Goal: Information Seeking & Learning: Learn about a topic

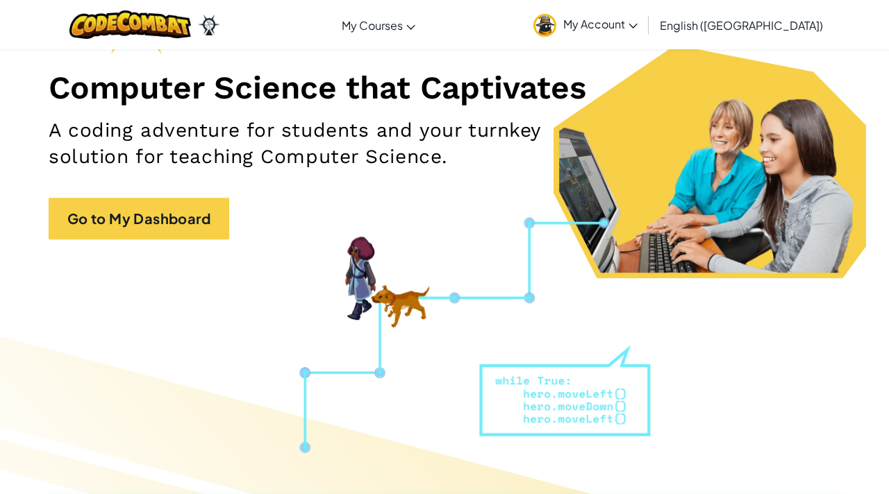
scroll to position [167, 0]
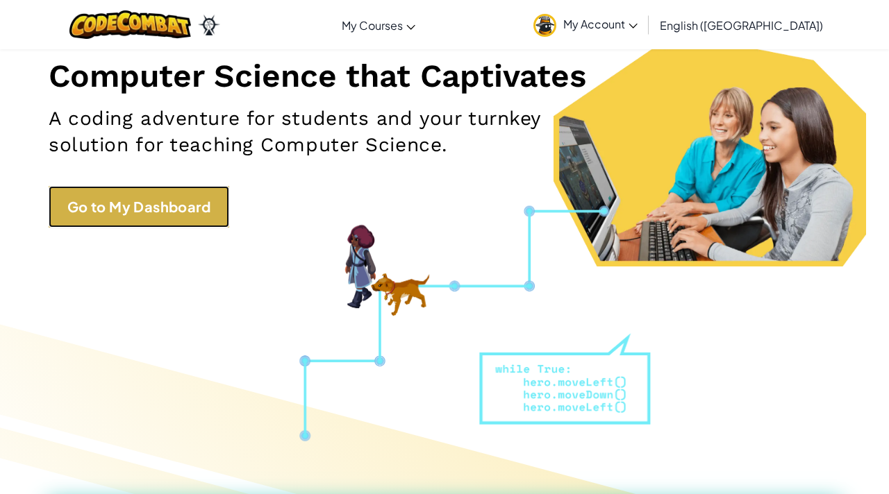
click at [184, 199] on link "Go to My Dashboard" at bounding box center [139, 207] width 181 height 42
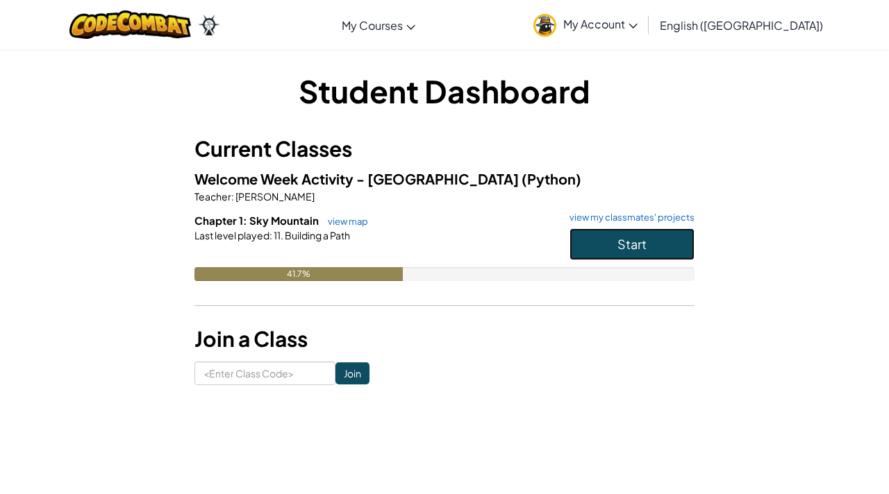
click at [634, 240] on span "Start" at bounding box center [631, 244] width 29 height 16
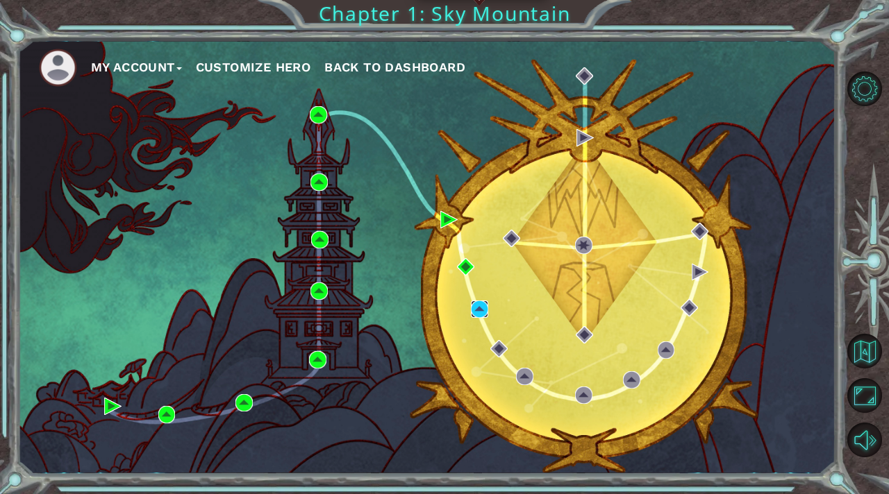
click at [481, 308] on img at bounding box center [479, 309] width 17 height 17
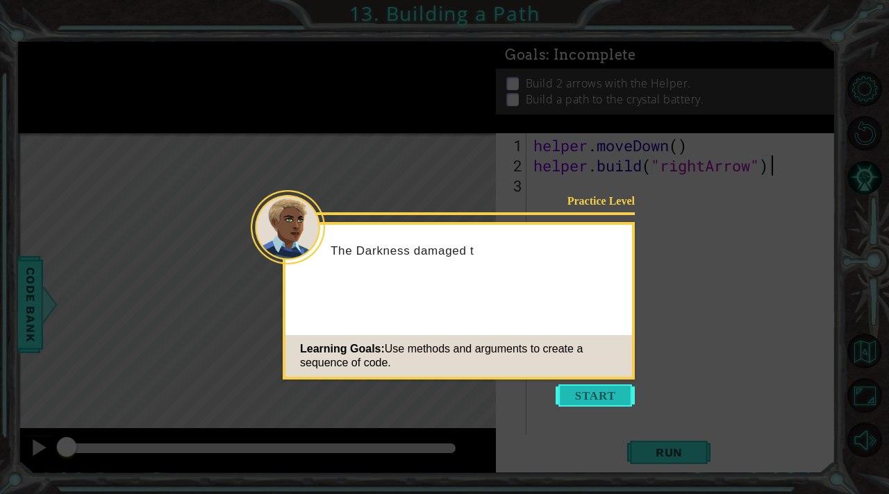
click at [609, 402] on button "Start" at bounding box center [594, 396] width 79 height 22
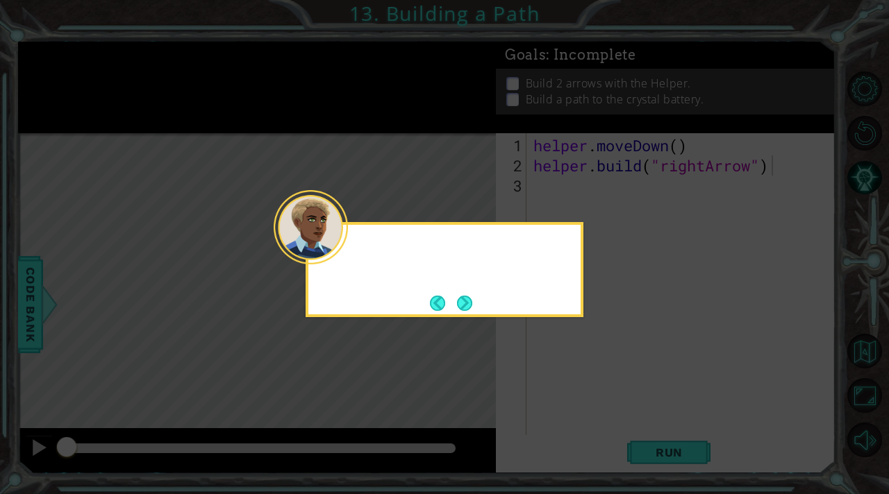
click at [609, 402] on icon at bounding box center [444, 247] width 889 height 494
click at [462, 297] on button "Next" at bounding box center [464, 303] width 15 height 15
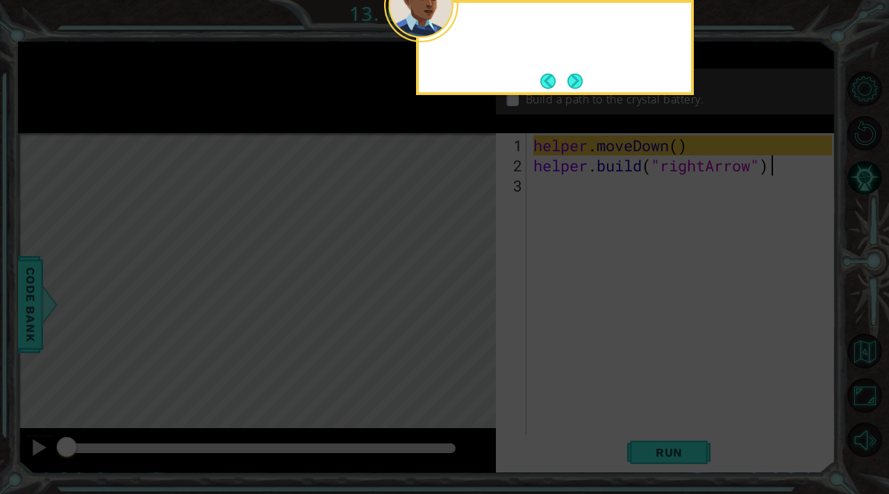
click at [462, 297] on icon at bounding box center [444, 247] width 889 height 494
click at [578, 81] on button "Next" at bounding box center [574, 81] width 15 height 15
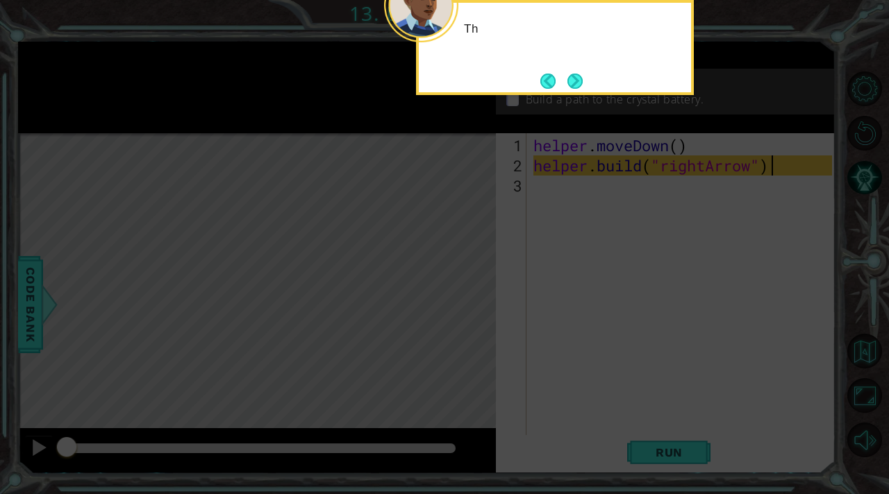
click at [578, 81] on button "Next" at bounding box center [574, 81] width 15 height 15
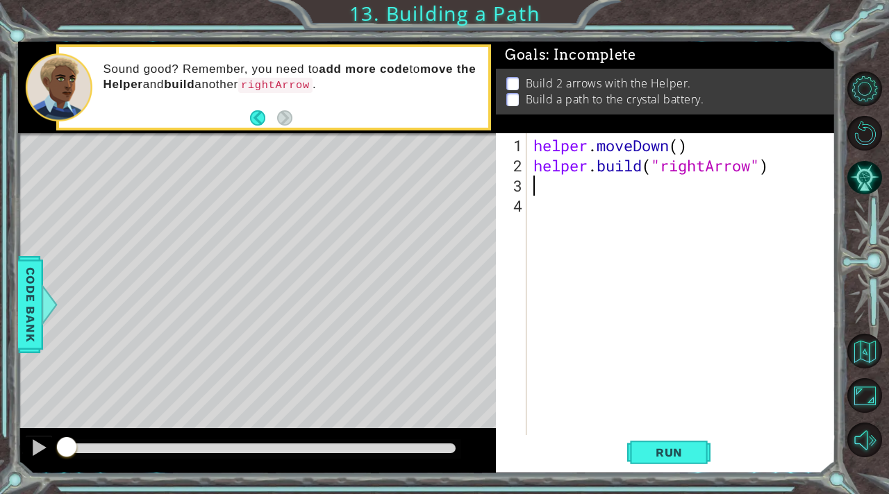
type textarea "[DOMAIN_NAME]("rightArrow")"
click at [664, 452] on span "Run" at bounding box center [669, 453] width 55 height 14
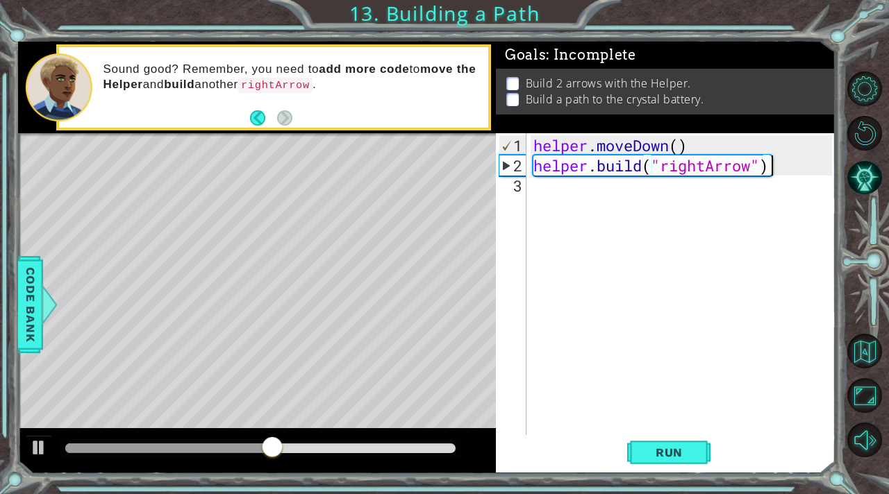
click at [573, 198] on div "helper . moveDown ( ) helper . build ( "rightArrow" )" at bounding box center [684, 306] width 308 height 342
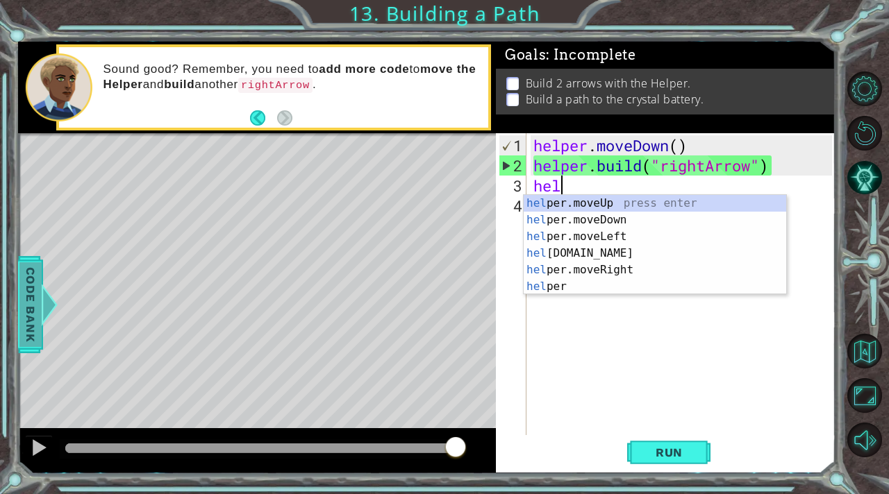
type textarea "hel"
click at [31, 315] on span "Code Bank" at bounding box center [30, 304] width 22 height 85
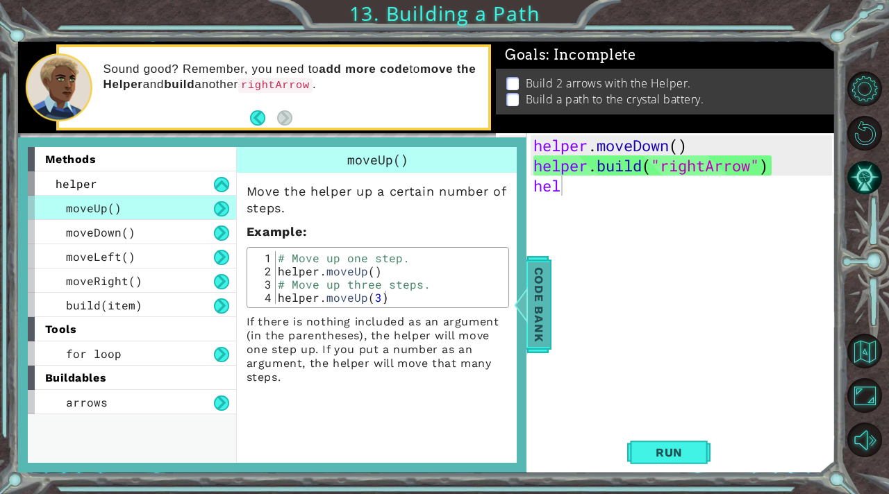
click at [537, 286] on span "Code Bank" at bounding box center [539, 304] width 22 height 85
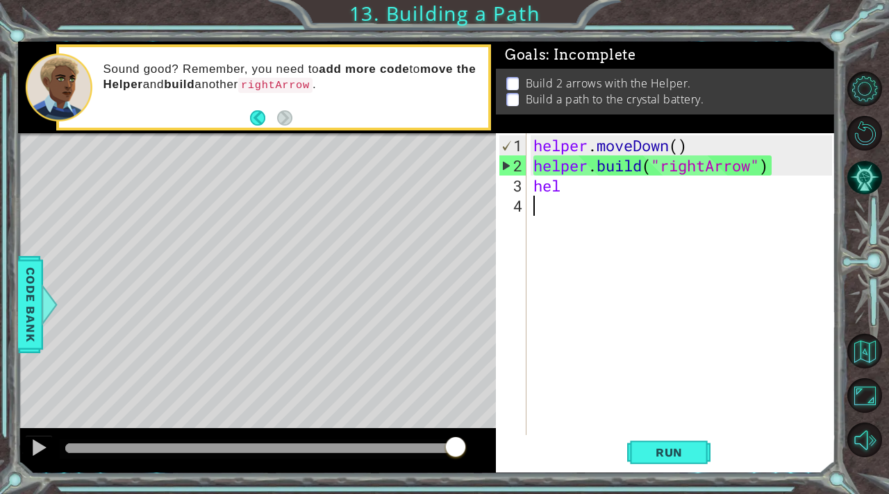
click at [567, 194] on div "helper . moveDown ( ) helper . build ( "rightArrow" ) hel" at bounding box center [684, 306] width 308 height 342
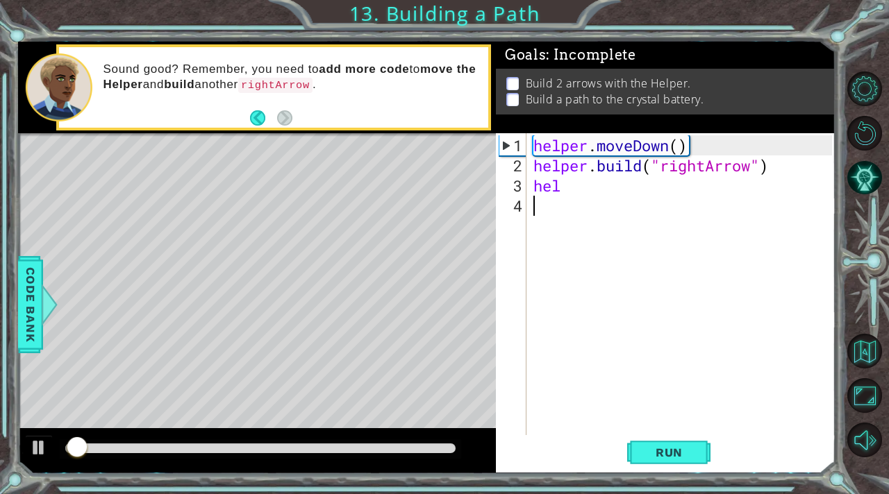
click at [568, 187] on div "helper . moveDown ( ) helper . build ( "rightArrow" ) hel" at bounding box center [684, 306] width 308 height 342
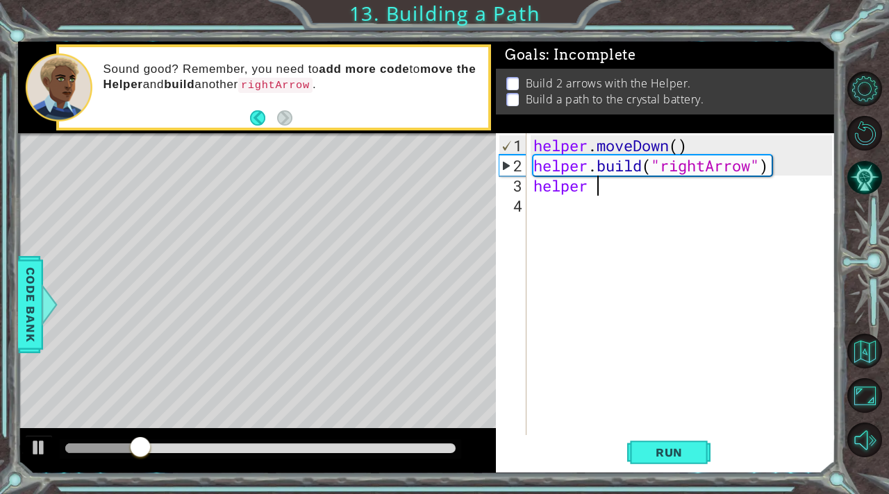
scroll to position [0, 2]
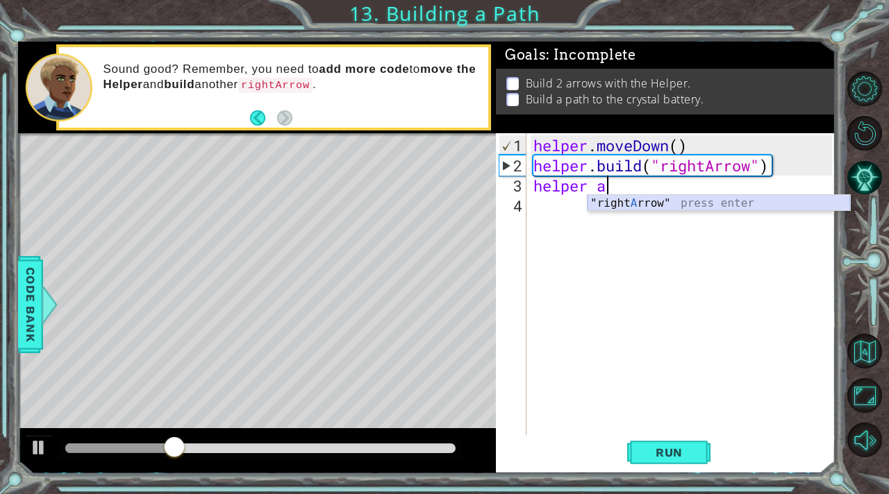
click at [609, 206] on div ""right A rrow" press enter" at bounding box center [718, 220] width 262 height 50
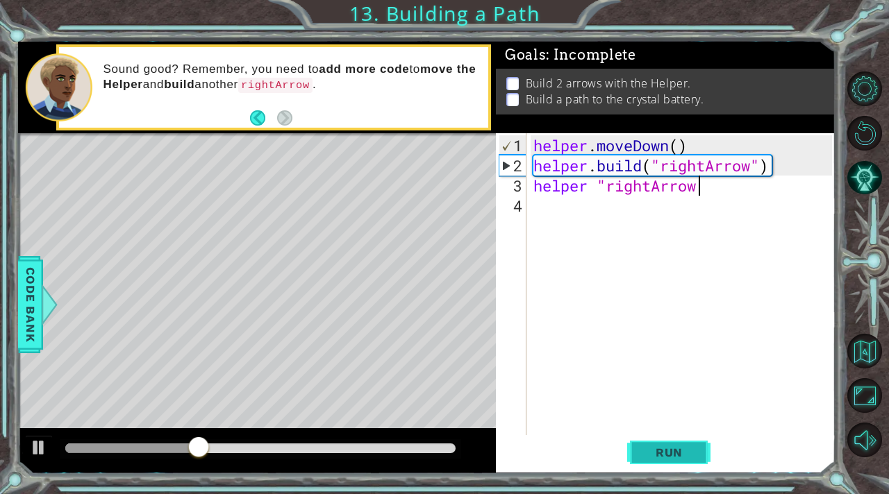
type textarea "helper "rightArrow"
click at [648, 453] on span "Run" at bounding box center [669, 453] width 55 height 14
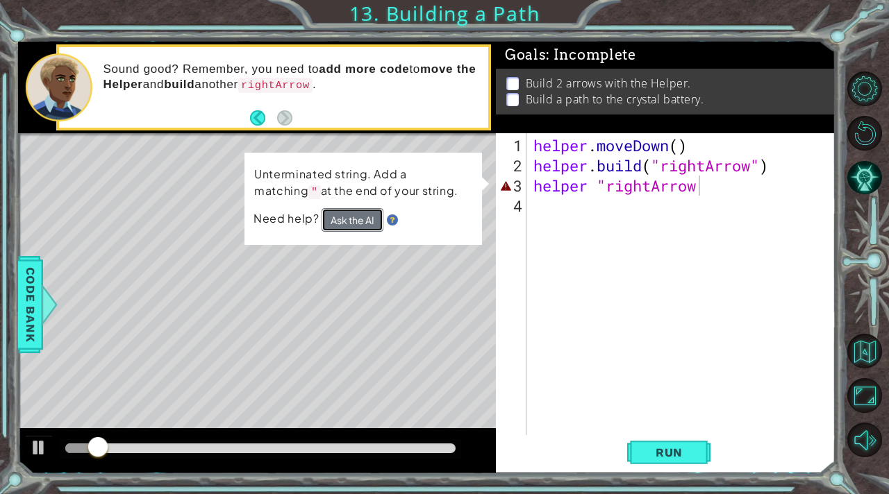
click at [355, 222] on button "Ask the AI" at bounding box center [352, 220] width 62 height 24
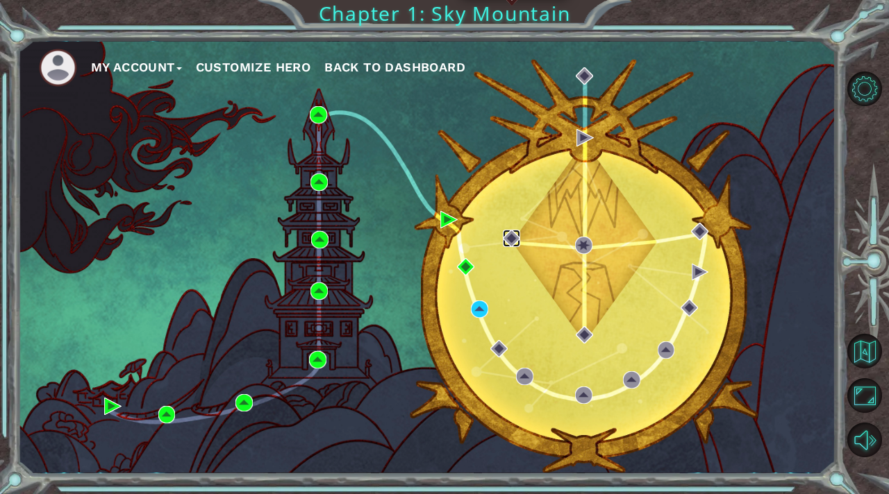
click at [507, 239] on img at bounding box center [511, 238] width 17 height 17
click at [512, 237] on img at bounding box center [511, 238] width 17 height 17
click at [467, 267] on img at bounding box center [465, 266] width 17 height 17
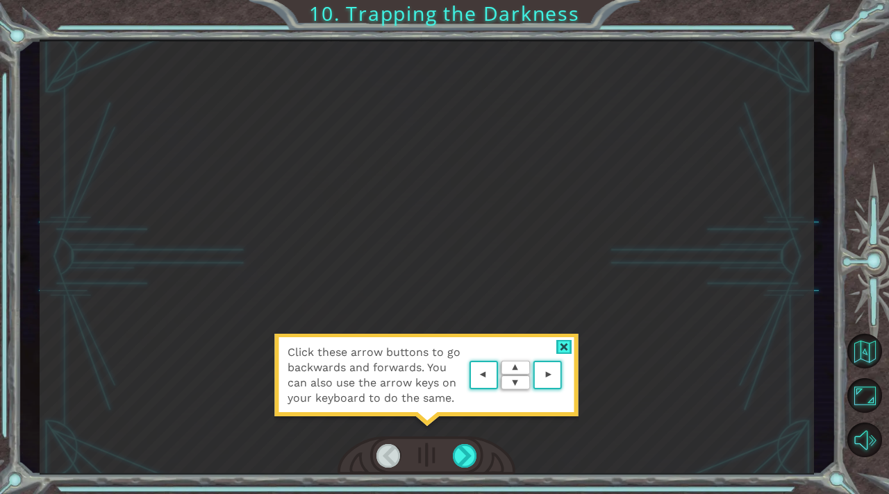
click at [565, 376] on area at bounding box center [565, 376] width 0 height 0
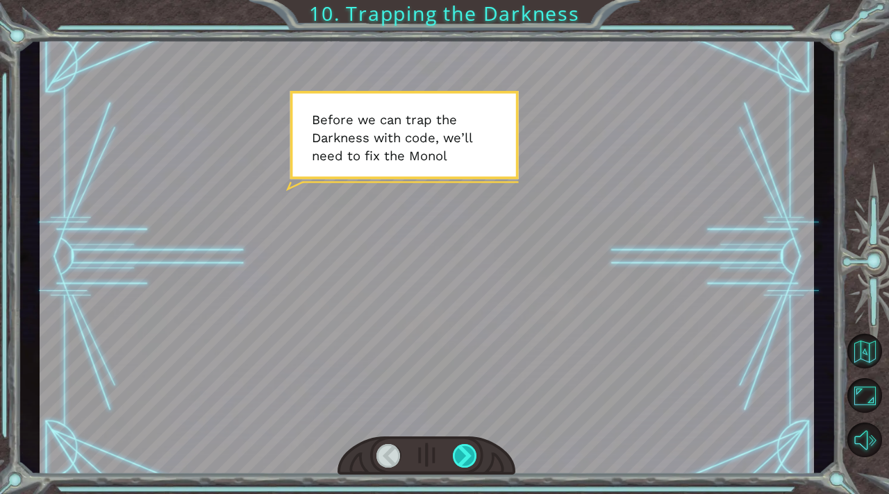
click at [464, 446] on div at bounding box center [465, 456] width 24 height 24
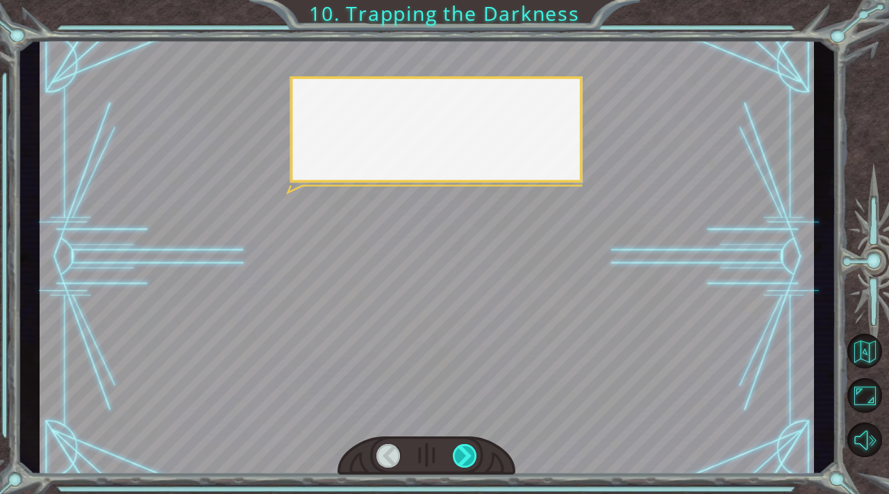
click at [464, 446] on div at bounding box center [465, 456] width 24 height 24
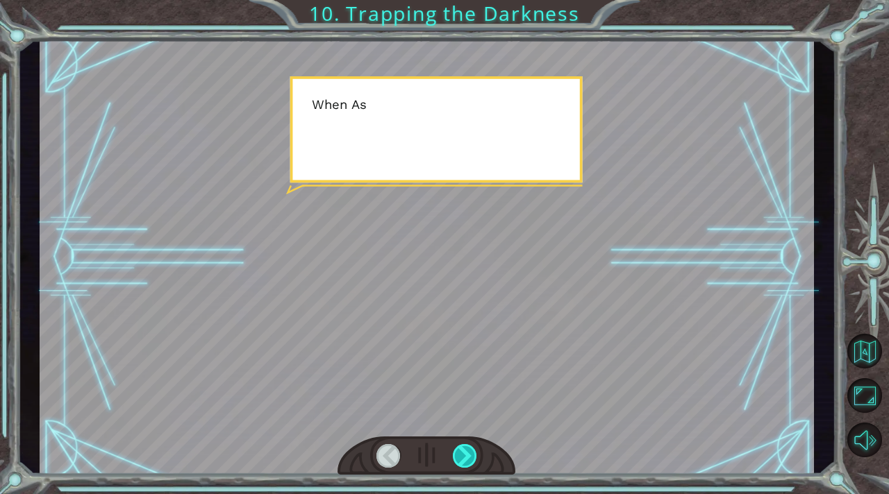
click at [464, 446] on div at bounding box center [465, 456] width 24 height 24
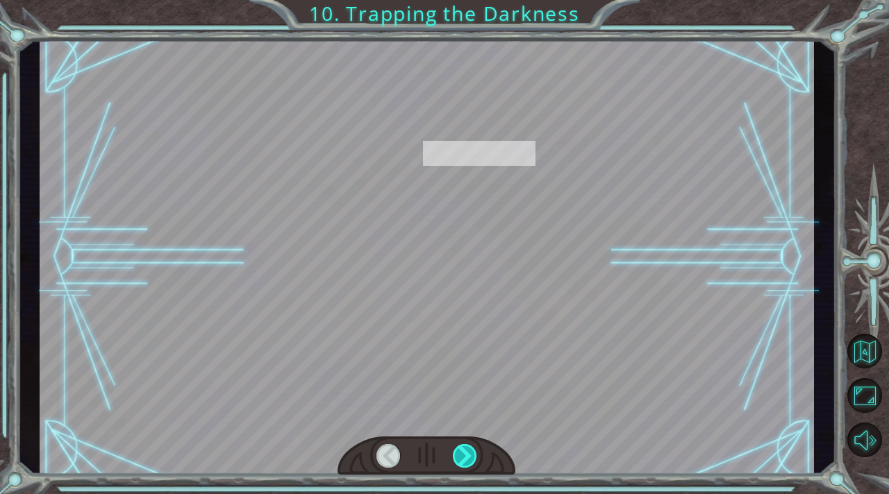
click at [464, 446] on div at bounding box center [465, 456] width 24 height 24
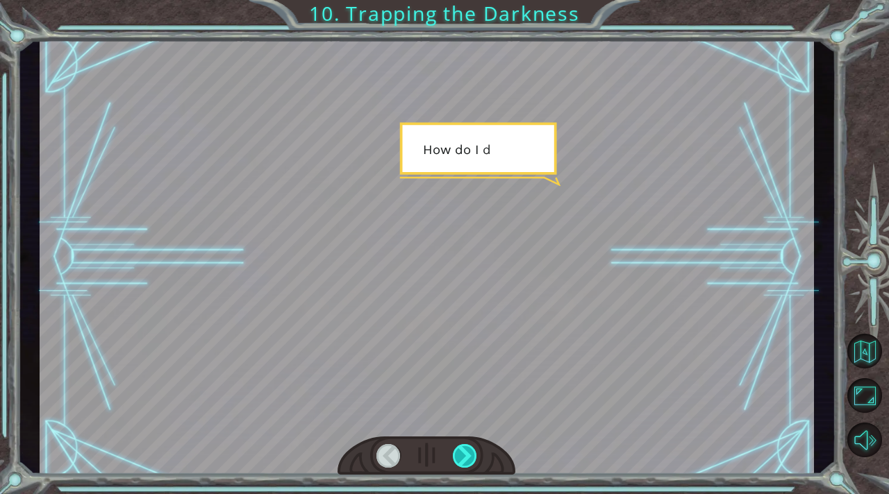
click at [464, 446] on div at bounding box center [465, 456] width 24 height 24
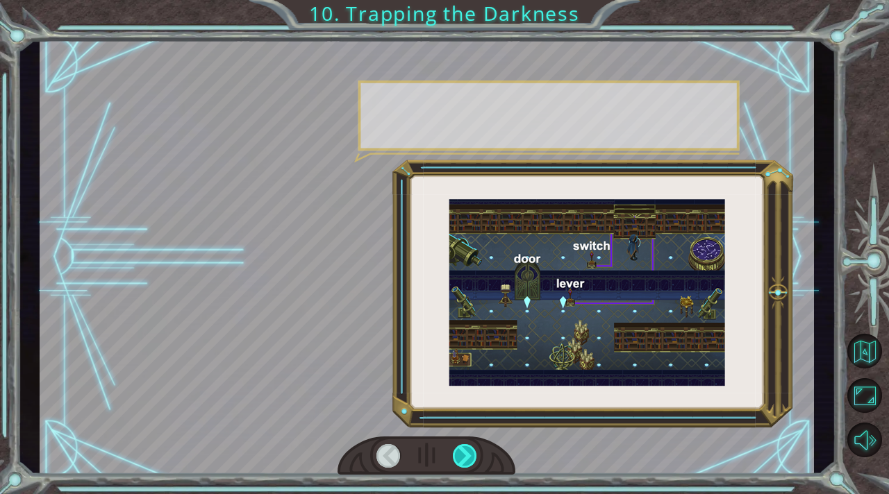
click at [464, 446] on div at bounding box center [465, 456] width 24 height 24
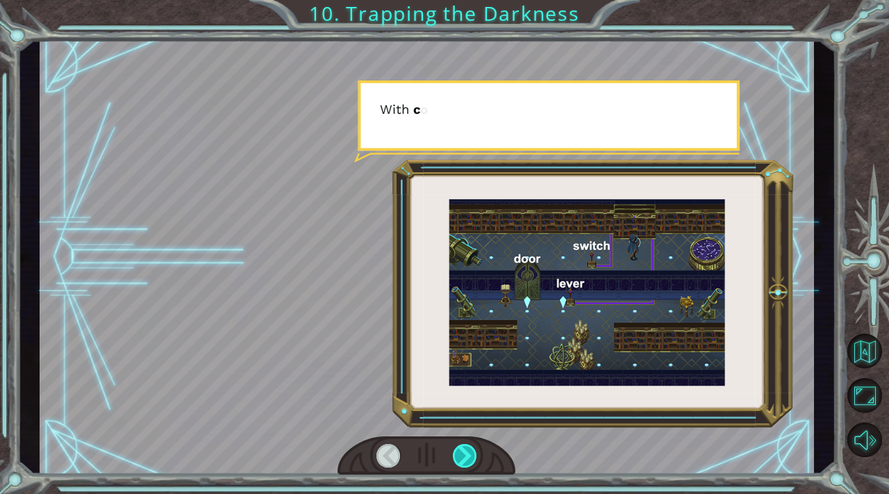
click at [464, 446] on div at bounding box center [465, 456] width 24 height 24
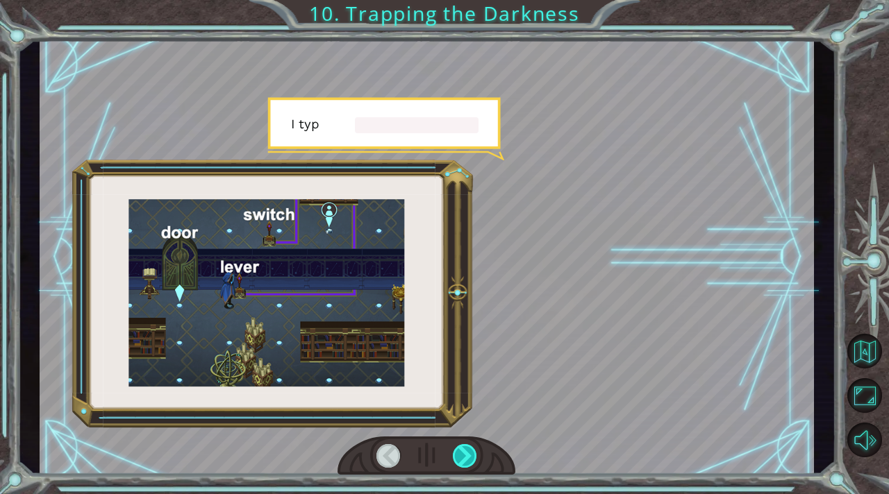
click at [464, 446] on div at bounding box center [465, 456] width 24 height 24
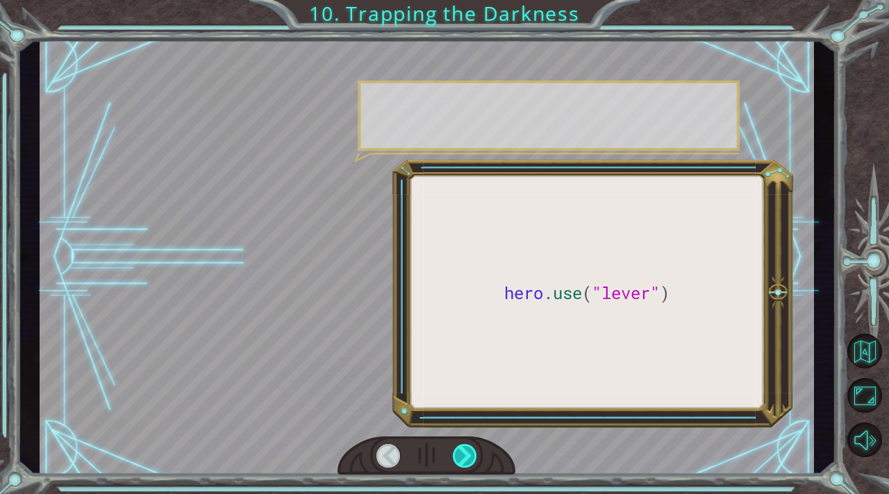
click at [464, 446] on div at bounding box center [465, 456] width 24 height 24
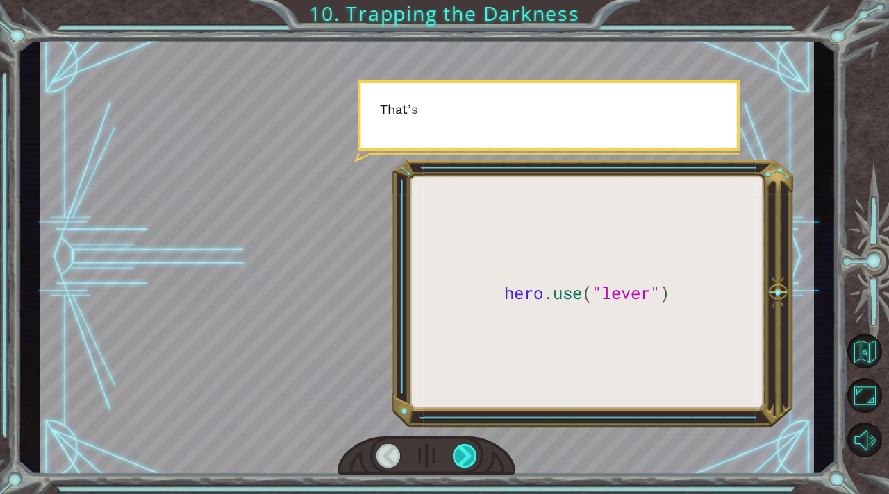
click at [464, 446] on div at bounding box center [465, 456] width 24 height 24
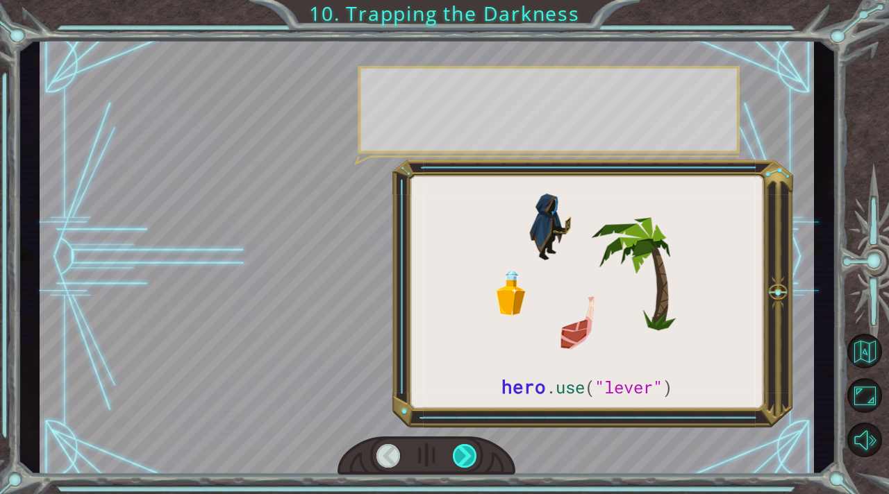
click at [464, 446] on div at bounding box center [465, 456] width 24 height 24
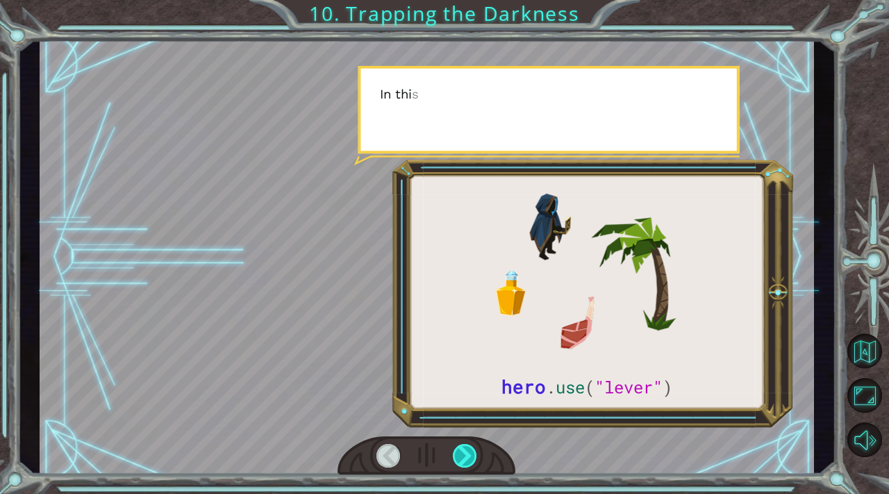
click at [464, 446] on div at bounding box center [465, 456] width 24 height 24
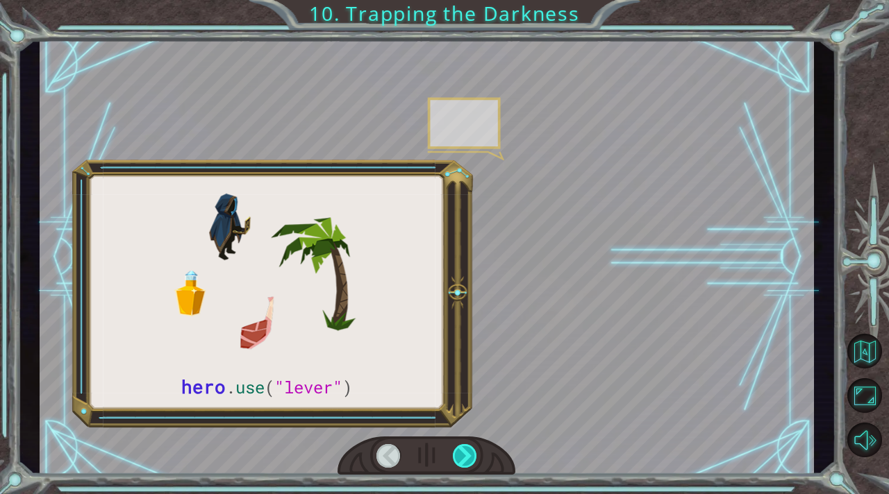
click at [464, 446] on div at bounding box center [465, 456] width 24 height 24
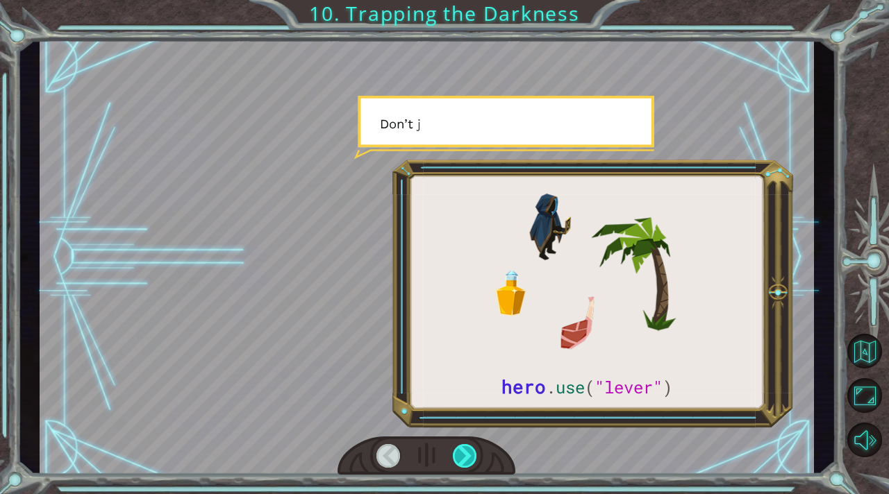
click at [464, 446] on div at bounding box center [465, 456] width 24 height 24
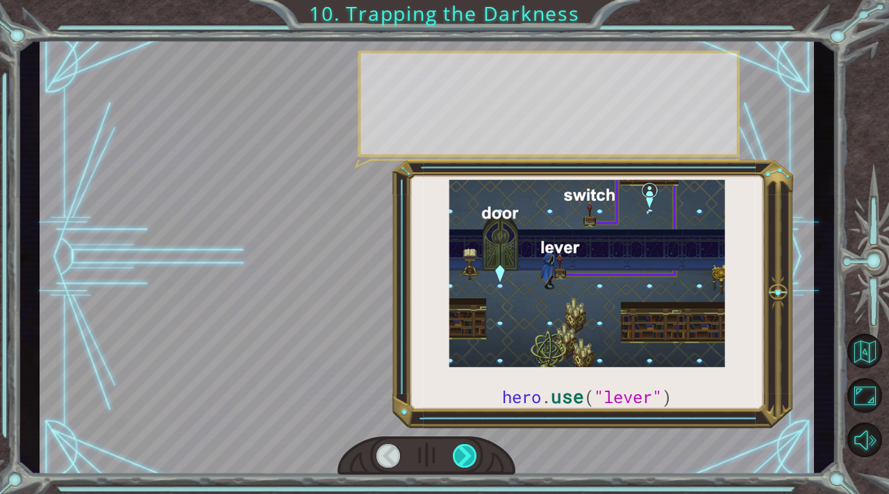
click at [464, 446] on div at bounding box center [465, 456] width 24 height 24
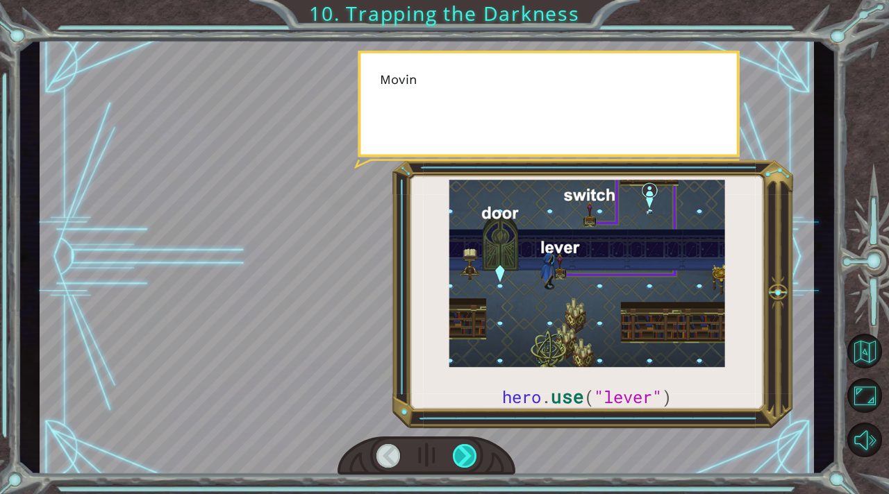
click at [464, 446] on div at bounding box center [465, 456] width 24 height 24
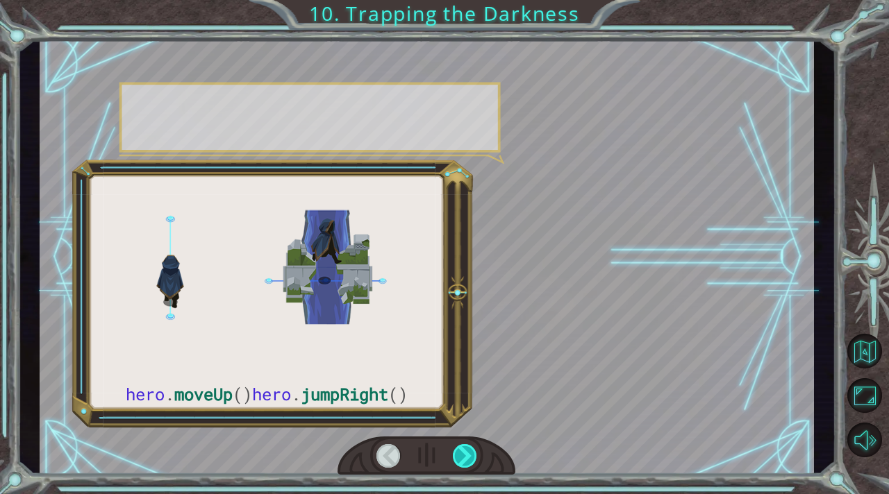
click at [464, 446] on div at bounding box center [465, 456] width 24 height 24
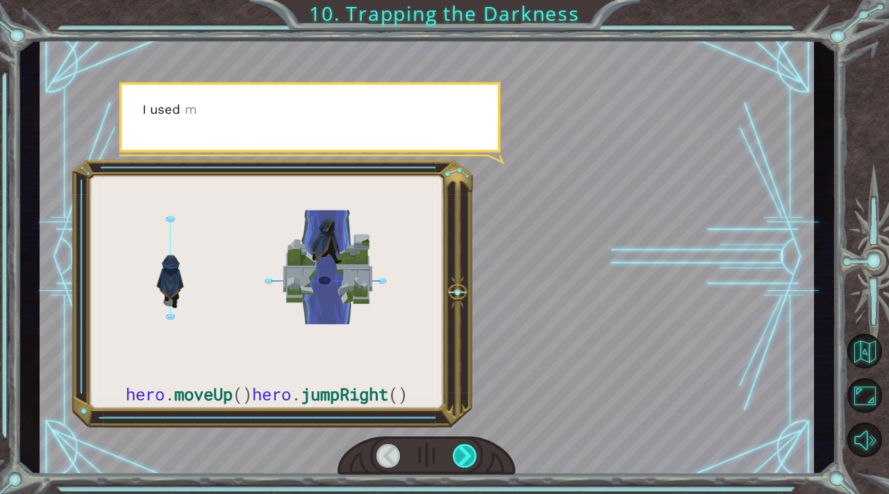
click at [464, 446] on div at bounding box center [465, 456] width 24 height 24
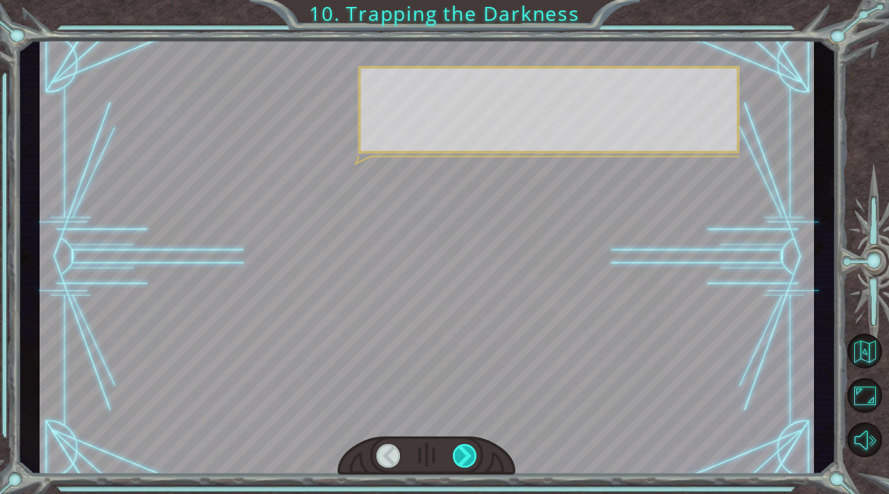
click at [464, 446] on div at bounding box center [465, 456] width 24 height 24
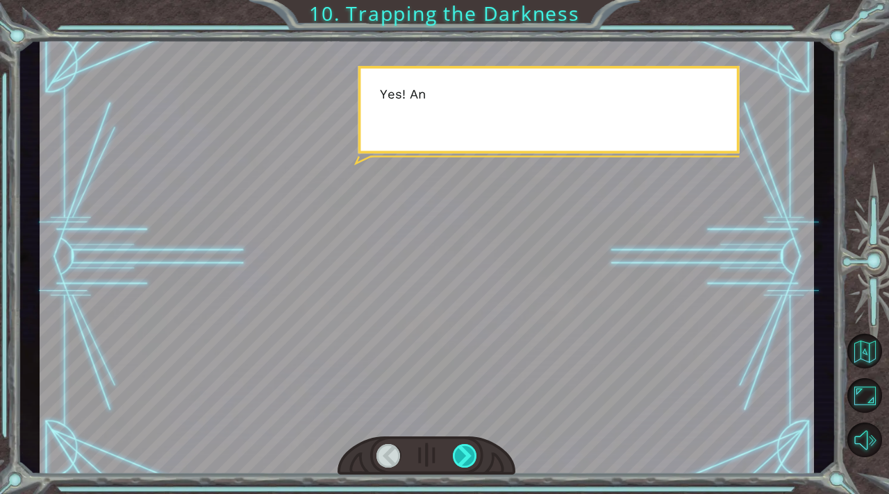
click at [464, 446] on div at bounding box center [465, 456] width 24 height 24
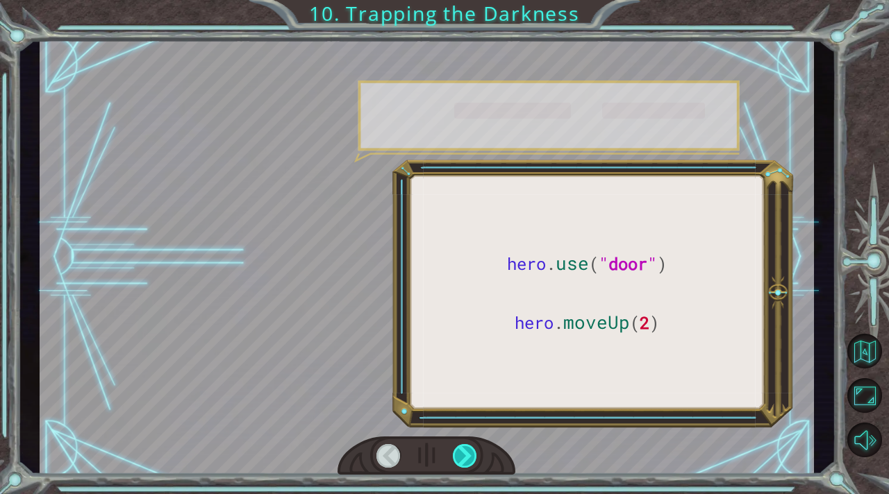
click at [464, 446] on div at bounding box center [465, 456] width 24 height 24
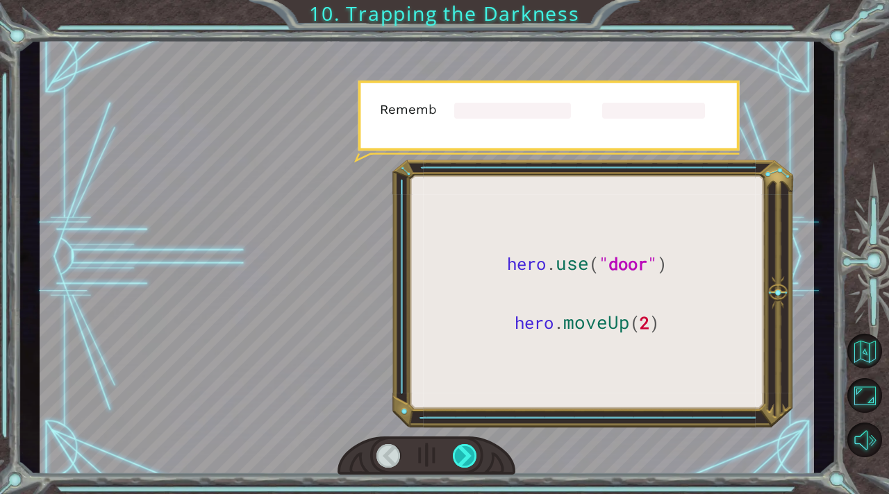
click at [464, 446] on div at bounding box center [465, 456] width 24 height 24
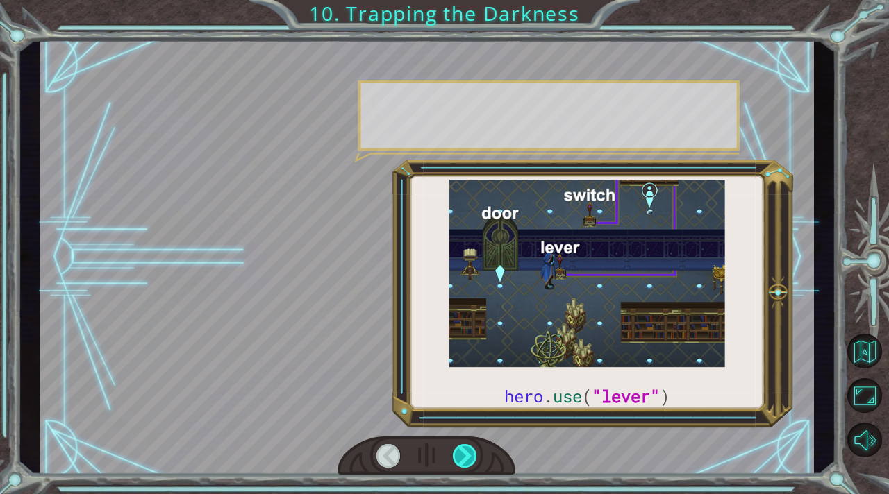
click at [464, 446] on div at bounding box center [465, 456] width 24 height 24
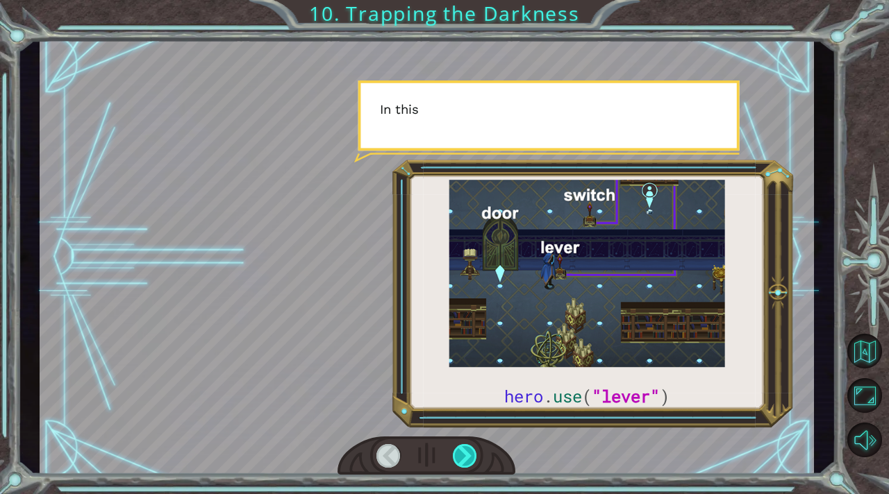
click at [464, 446] on div at bounding box center [465, 456] width 24 height 24
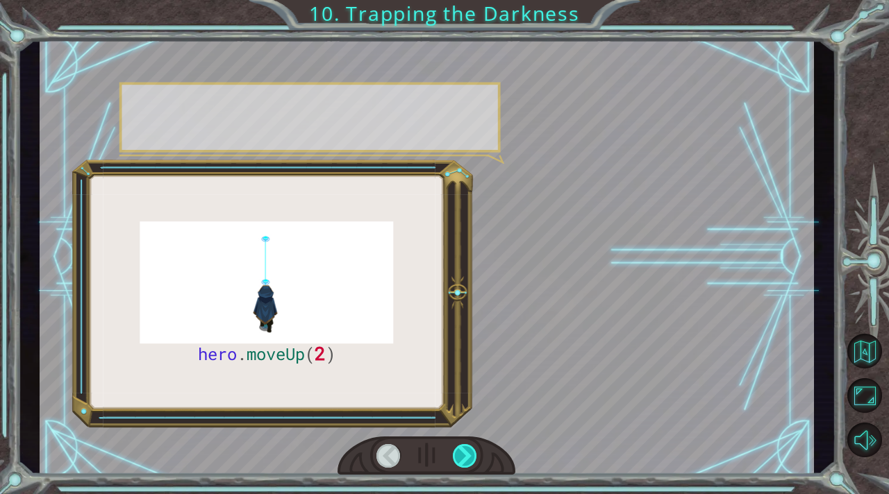
click at [464, 446] on div at bounding box center [465, 456] width 24 height 24
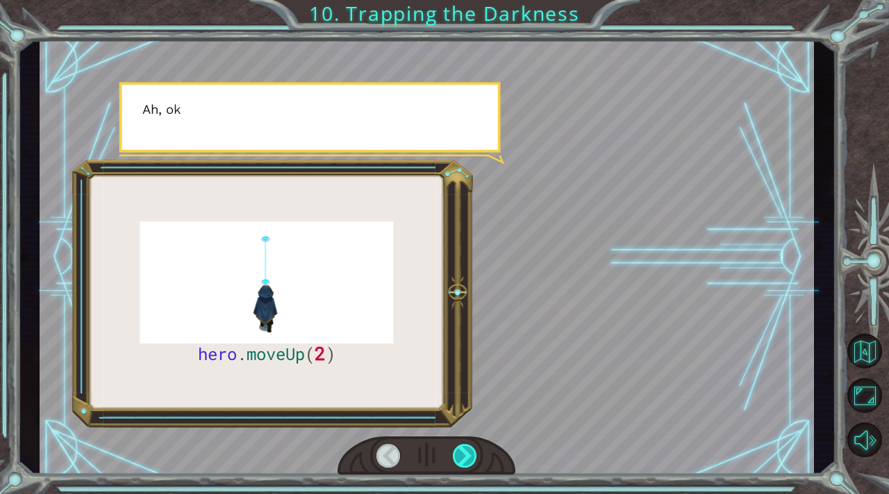
click at [464, 446] on div at bounding box center [465, 456] width 24 height 24
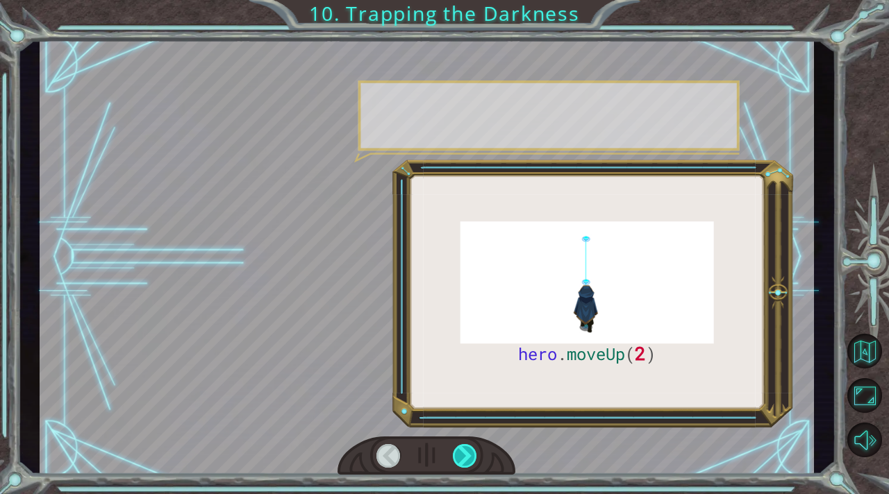
click at [464, 446] on div at bounding box center [465, 456] width 24 height 24
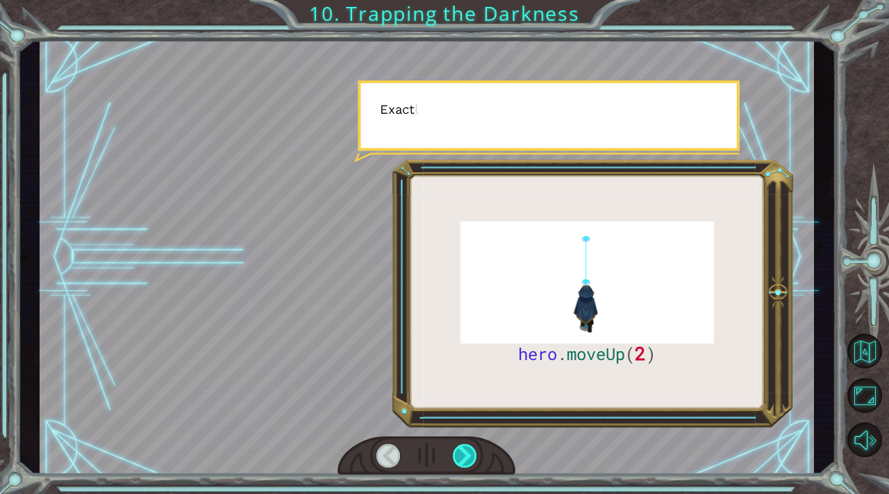
click at [464, 446] on div at bounding box center [465, 456] width 24 height 24
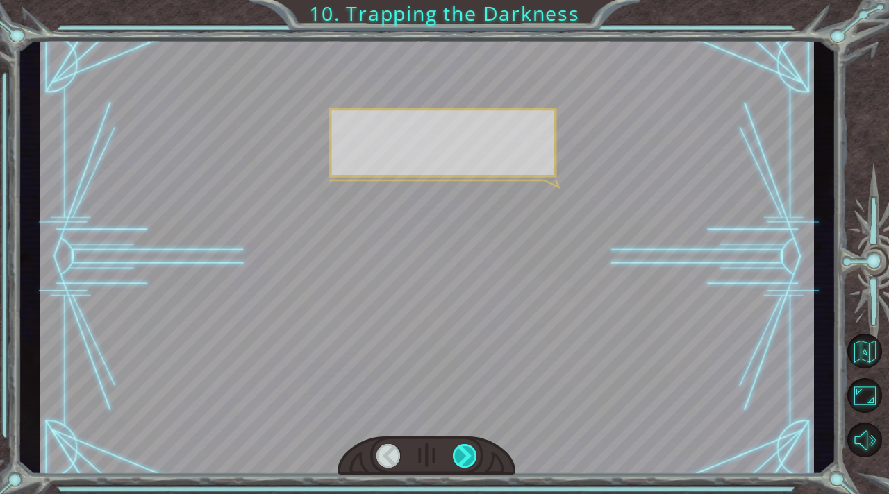
click at [464, 446] on div at bounding box center [465, 456] width 24 height 24
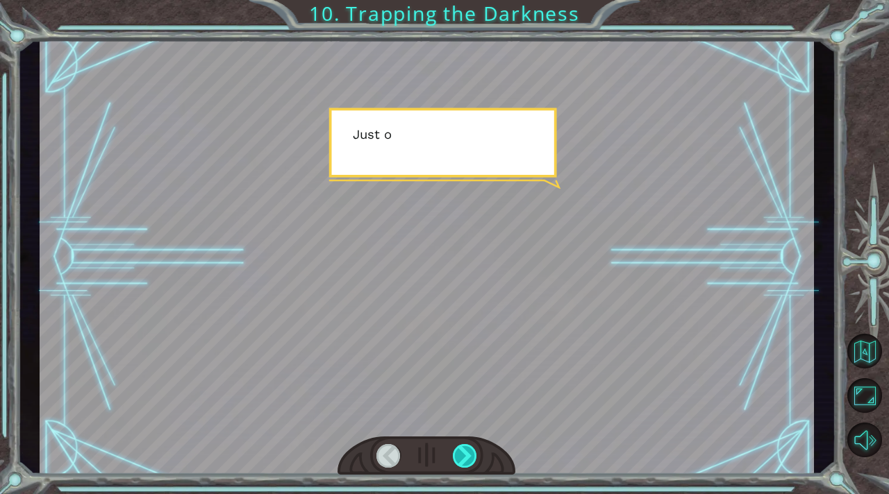
click at [464, 446] on div at bounding box center [465, 456] width 24 height 24
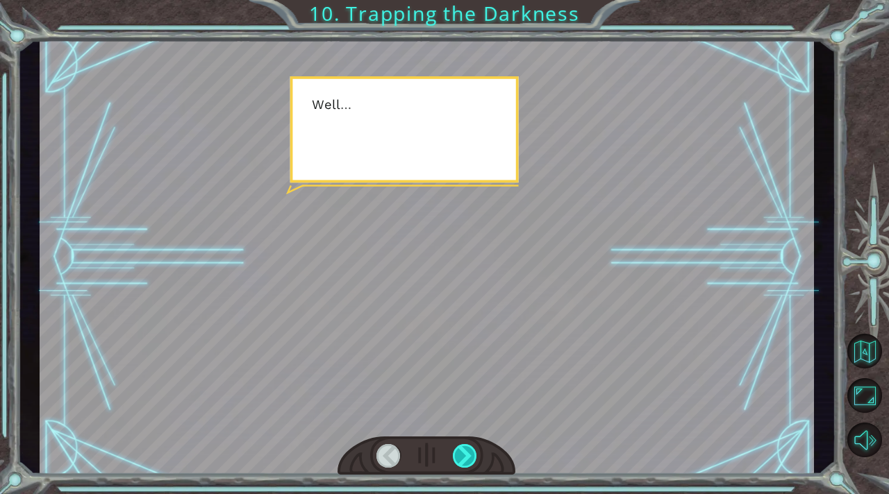
click at [464, 446] on div at bounding box center [465, 456] width 24 height 24
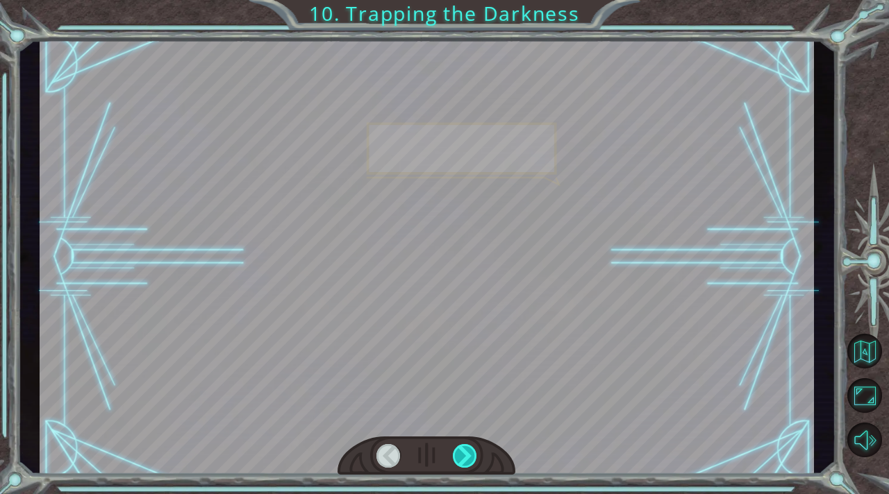
click at [464, 446] on div at bounding box center [465, 456] width 24 height 24
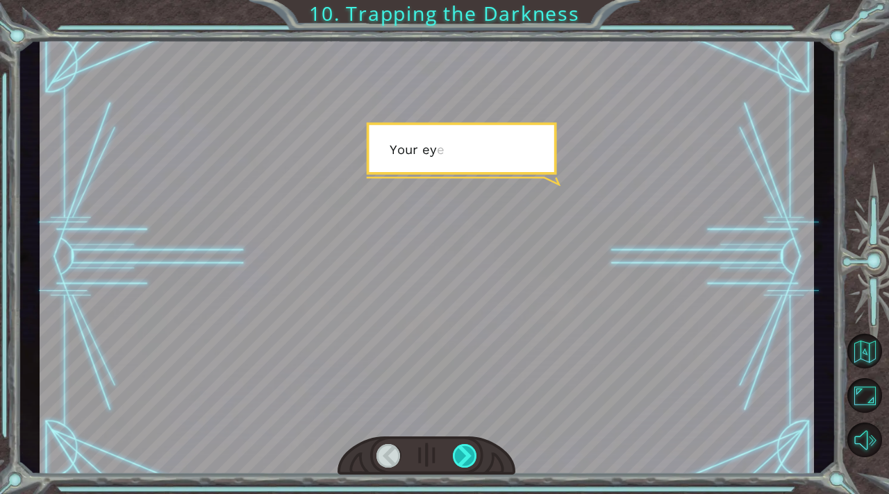
click at [464, 446] on div at bounding box center [465, 456] width 24 height 24
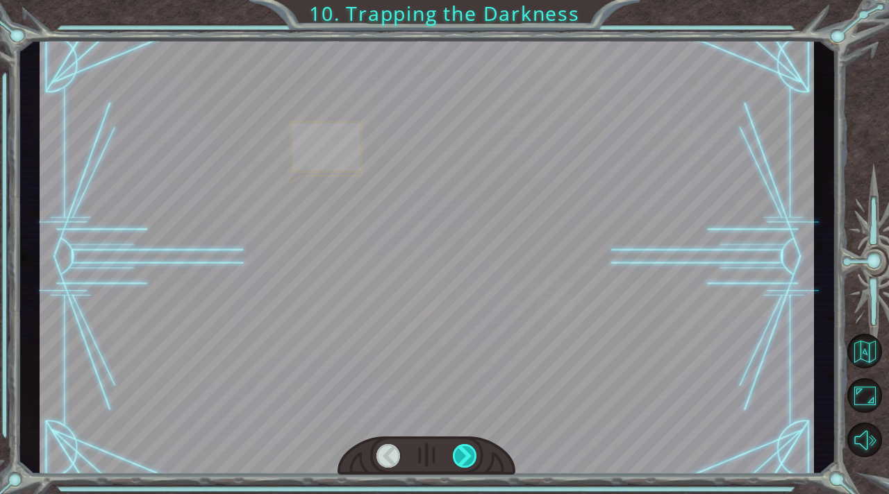
click at [464, 446] on div at bounding box center [465, 456] width 24 height 24
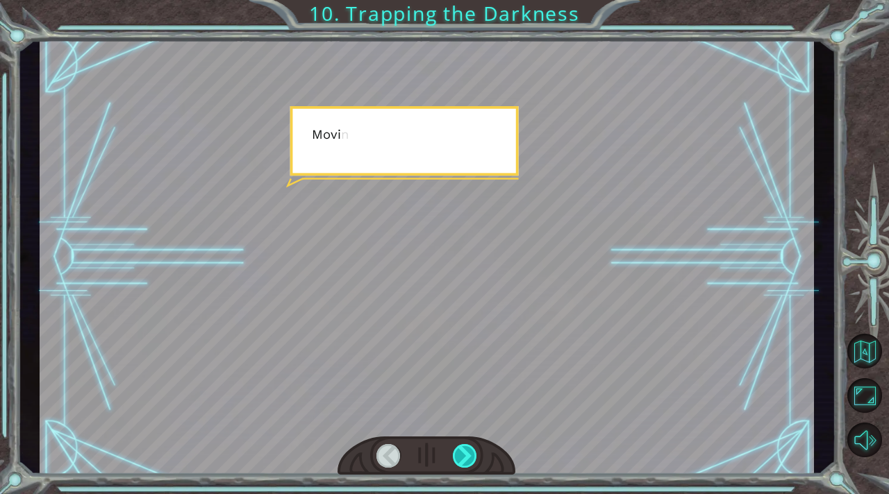
click at [464, 446] on div at bounding box center [465, 456] width 24 height 24
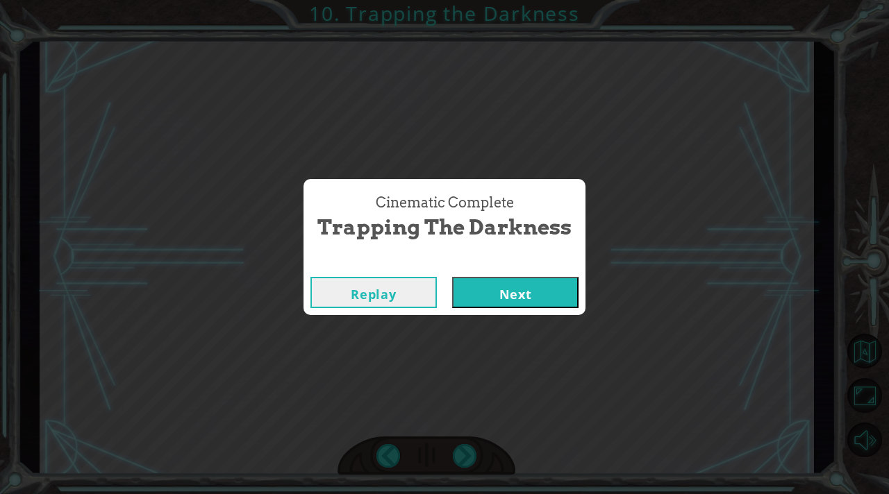
click at [510, 305] on button "Next" at bounding box center [515, 292] width 126 height 31
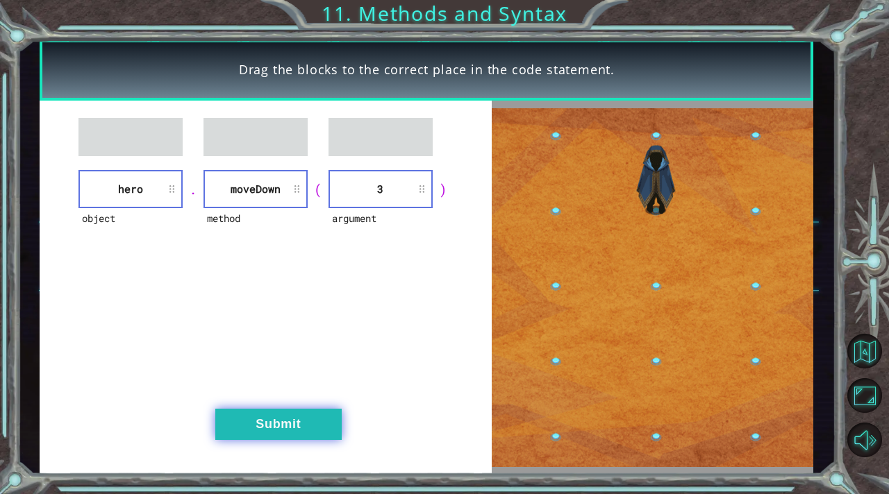
click at [287, 430] on button "Submit" at bounding box center [278, 424] width 126 height 31
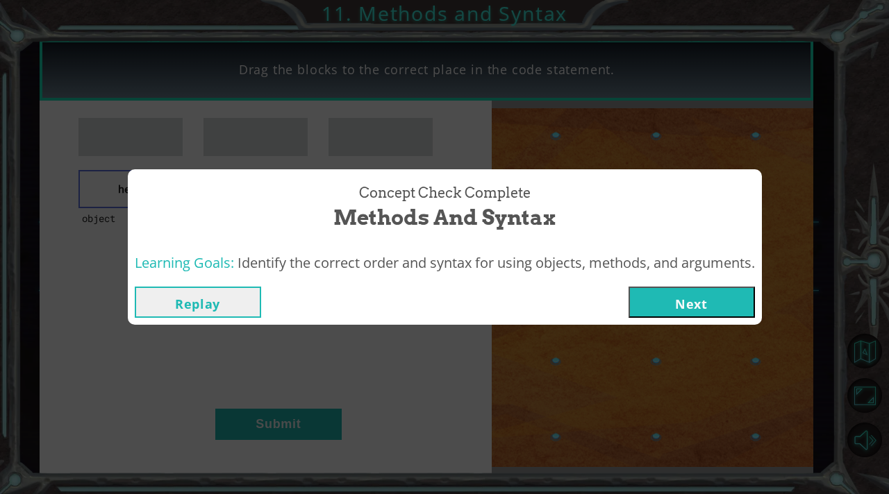
click at [687, 302] on button "Next" at bounding box center [691, 302] width 126 height 31
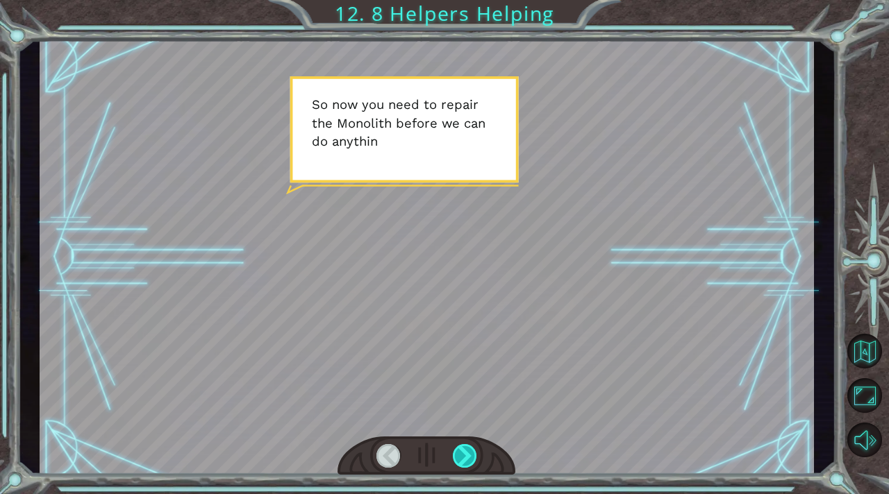
click at [453, 458] on div at bounding box center [465, 456] width 24 height 24
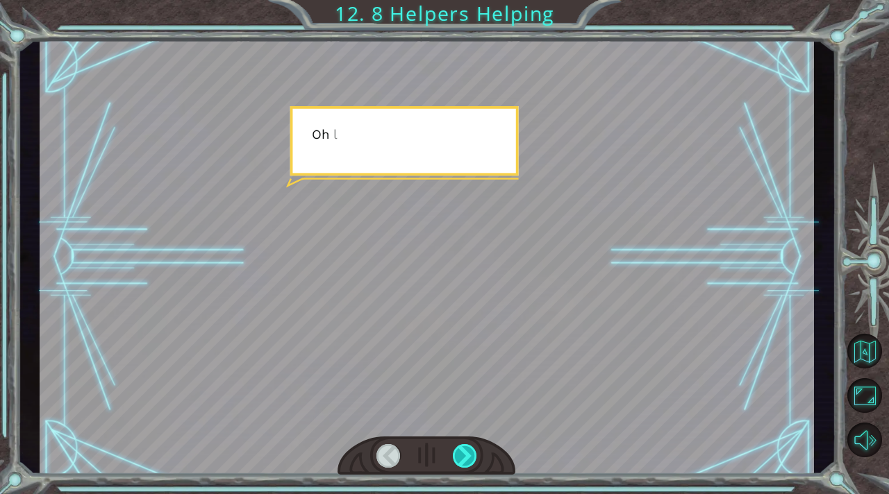
click at [453, 458] on div at bounding box center [465, 456] width 24 height 24
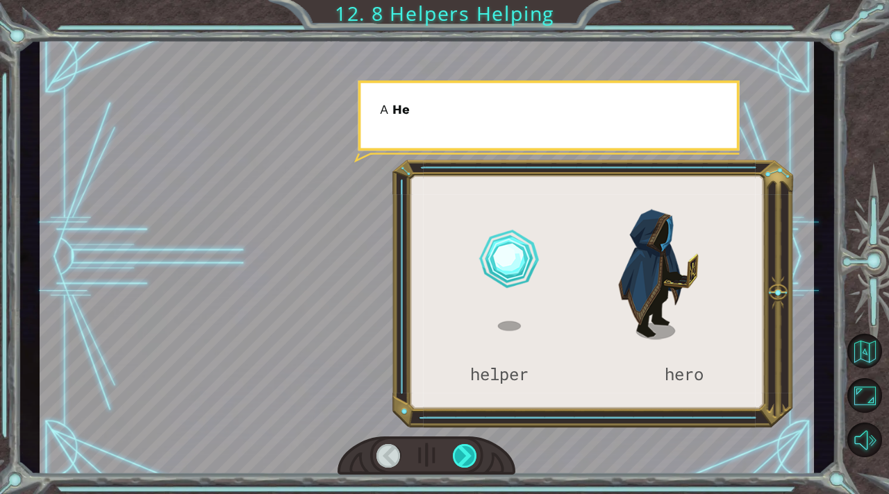
click at [453, 458] on div at bounding box center [465, 456] width 24 height 24
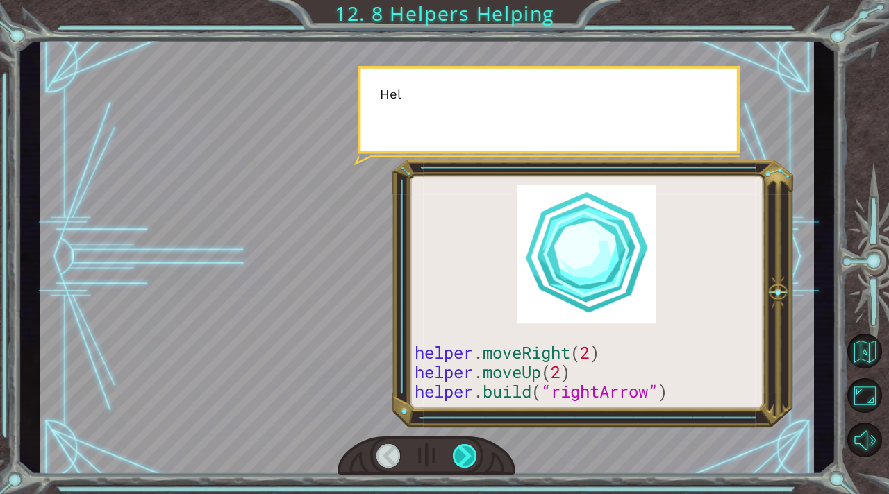
click at [453, 458] on div at bounding box center [465, 456] width 24 height 24
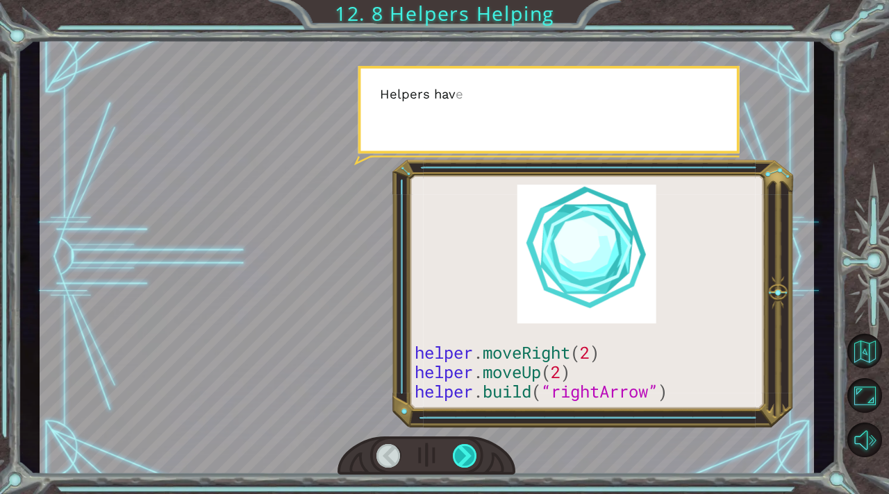
click at [453, 458] on div at bounding box center [465, 456] width 24 height 24
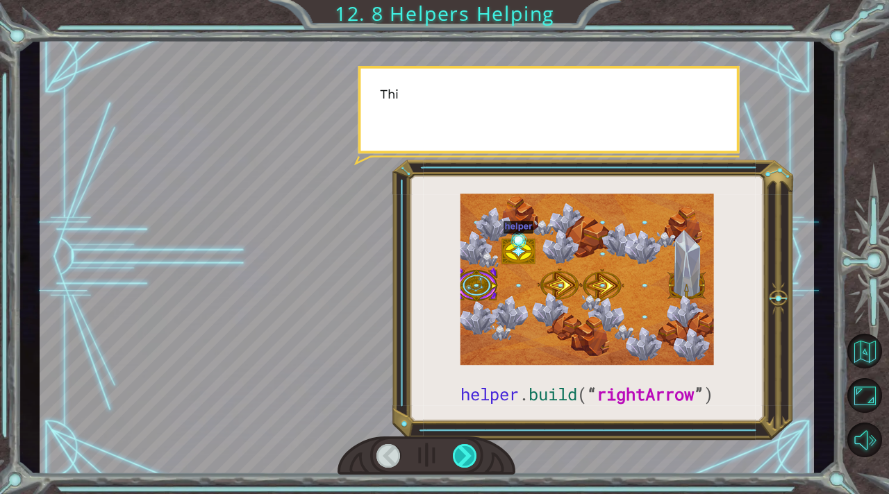
click at [453, 458] on div at bounding box center [465, 456] width 24 height 24
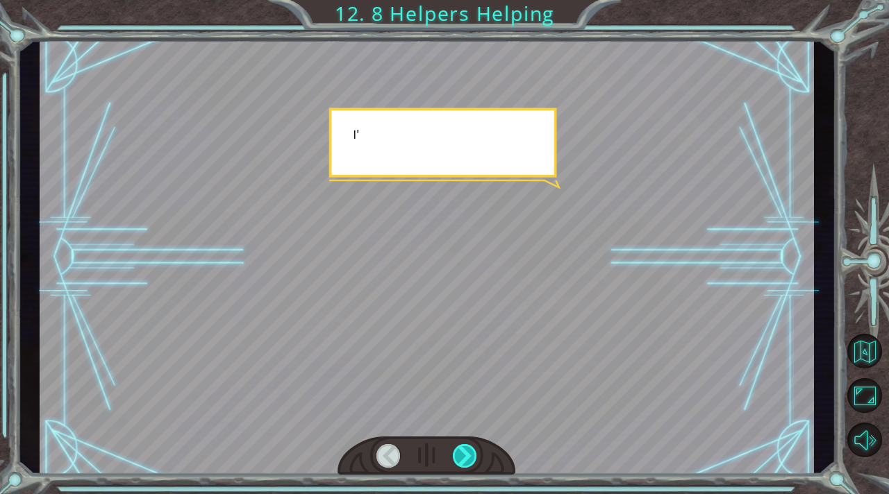
click at [453, 458] on div at bounding box center [465, 456] width 24 height 24
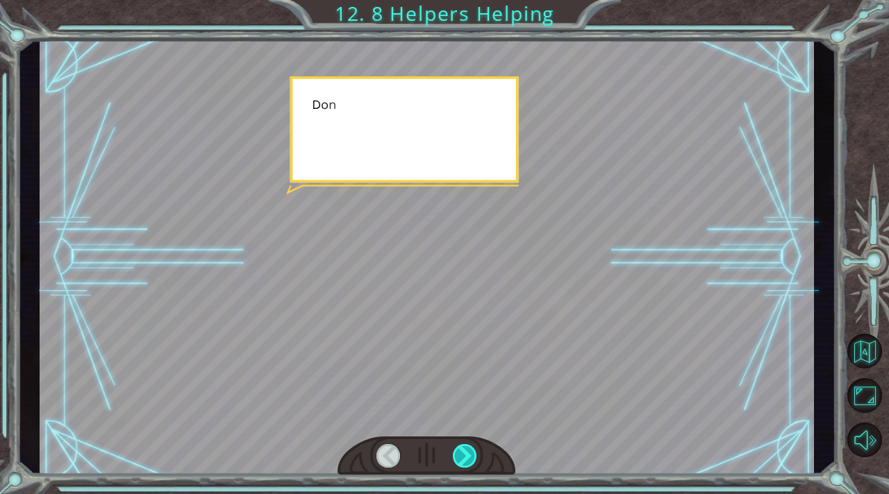
click at [453, 458] on div at bounding box center [465, 456] width 24 height 24
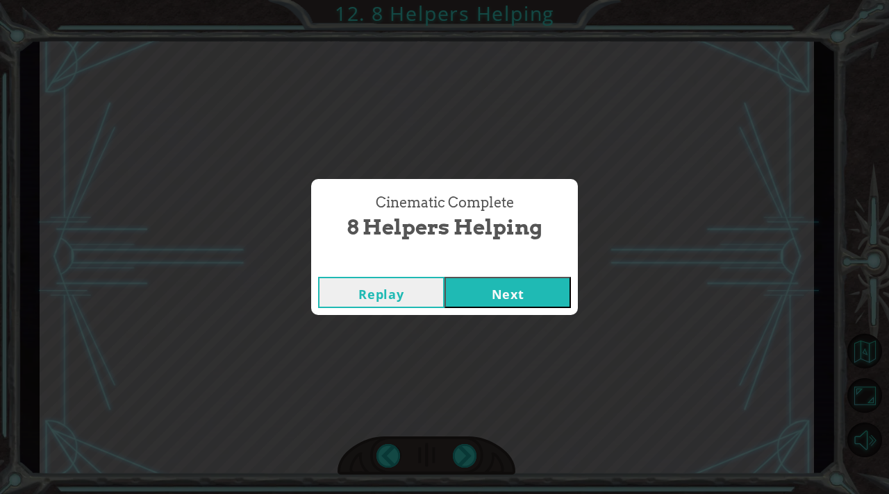
click at [505, 283] on button "Next" at bounding box center [507, 292] width 126 height 31
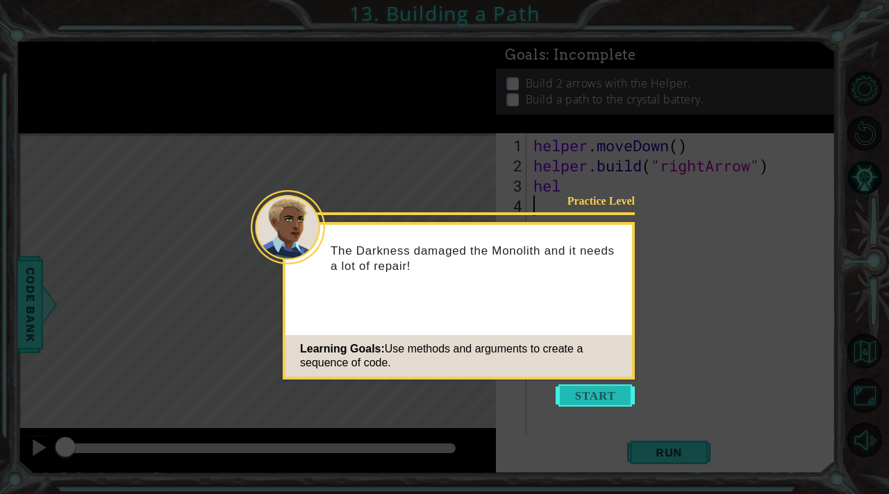
click at [591, 395] on button "Start" at bounding box center [594, 396] width 79 height 22
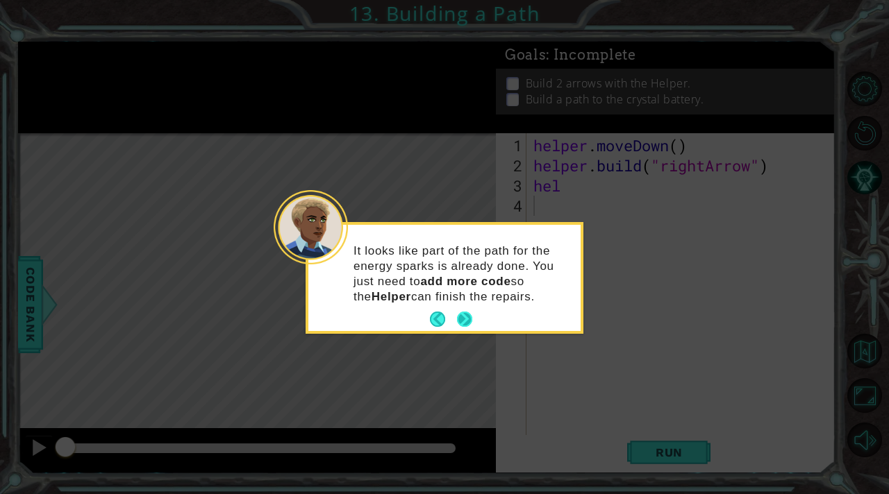
click at [459, 317] on button "Next" at bounding box center [464, 319] width 15 height 15
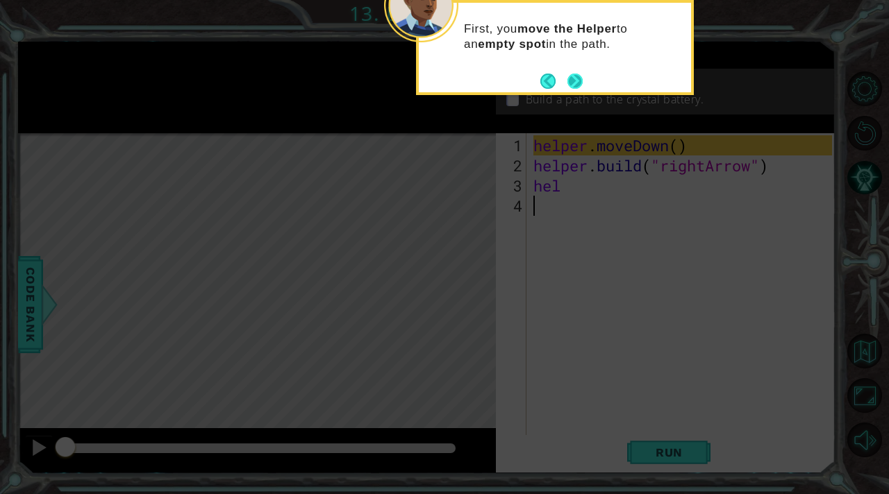
click at [576, 86] on button "Next" at bounding box center [574, 81] width 15 height 15
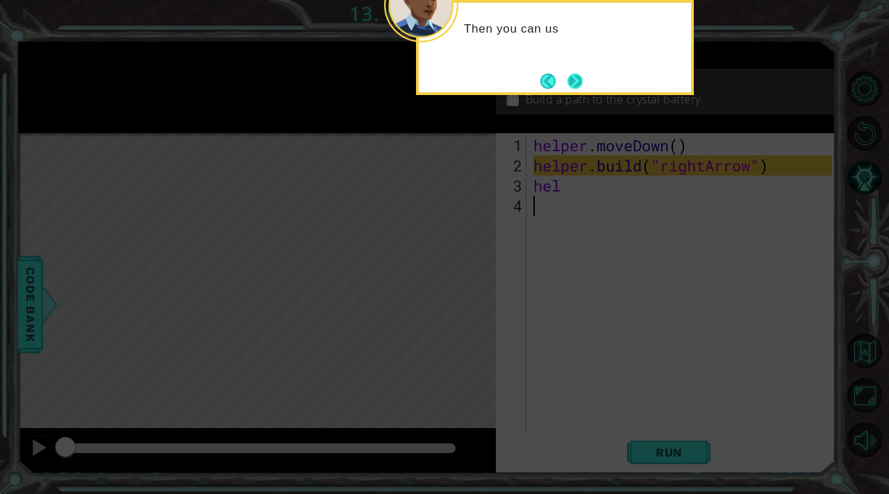
click at [582, 74] on button "Next" at bounding box center [574, 81] width 15 height 15
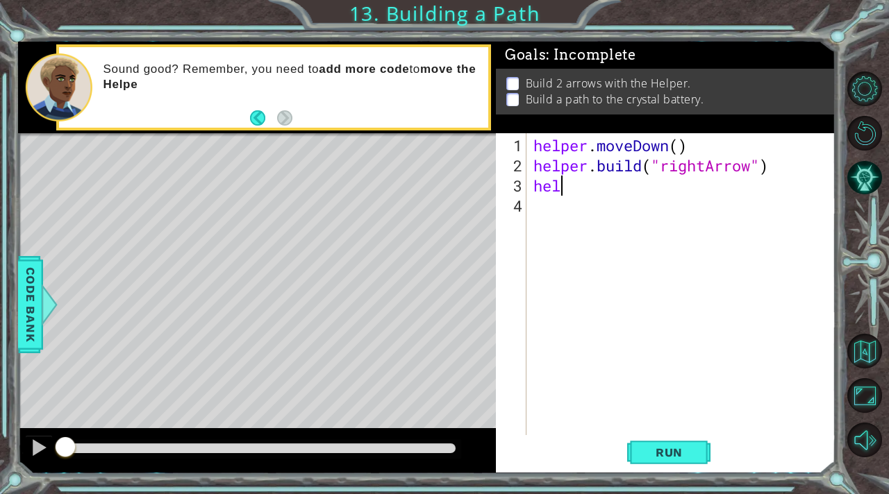
click at [565, 185] on div "helper . moveDown ( ) helper . build ( "rightArrow" ) hel" at bounding box center [684, 306] width 308 height 342
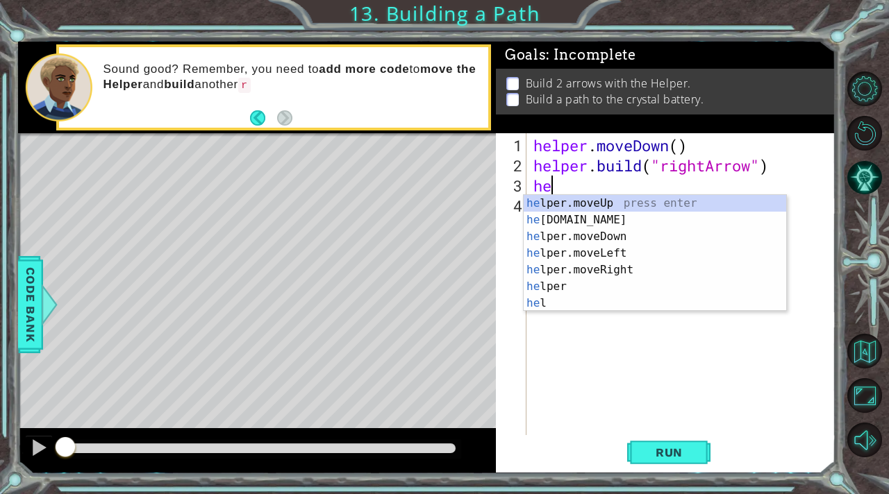
type textarea "h"
click at [592, 274] on div "he lper.moveUp press enter he [DOMAIN_NAME] press enter he lper.moveDown press …" at bounding box center [654, 270] width 262 height 150
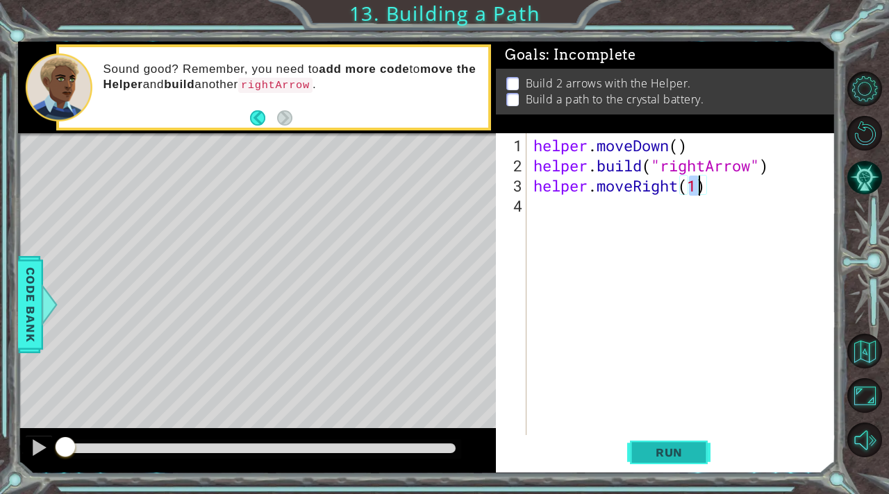
type textarea "helper.moveRight(1)"
click at [653, 444] on button "Run" at bounding box center [668, 453] width 83 height 34
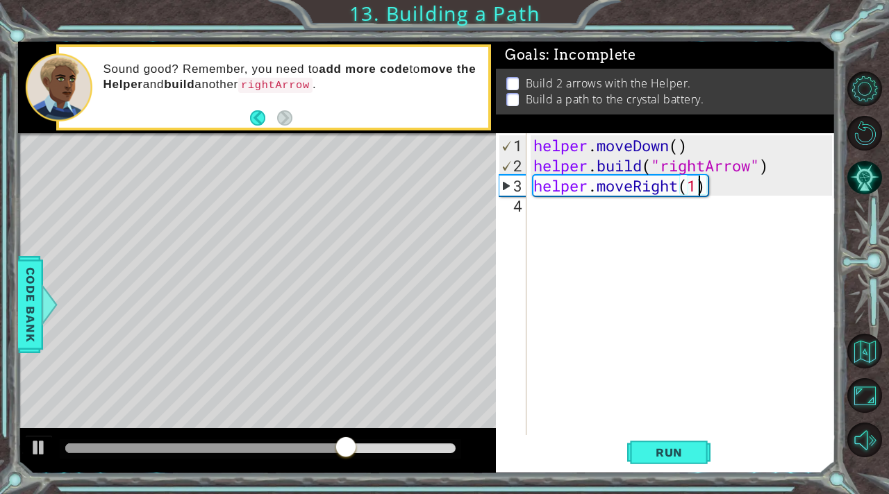
click at [566, 212] on div "helper . moveDown ( ) helper . build ( "rightArrow" ) helper . moveRight ( 1 )" at bounding box center [684, 306] width 308 height 342
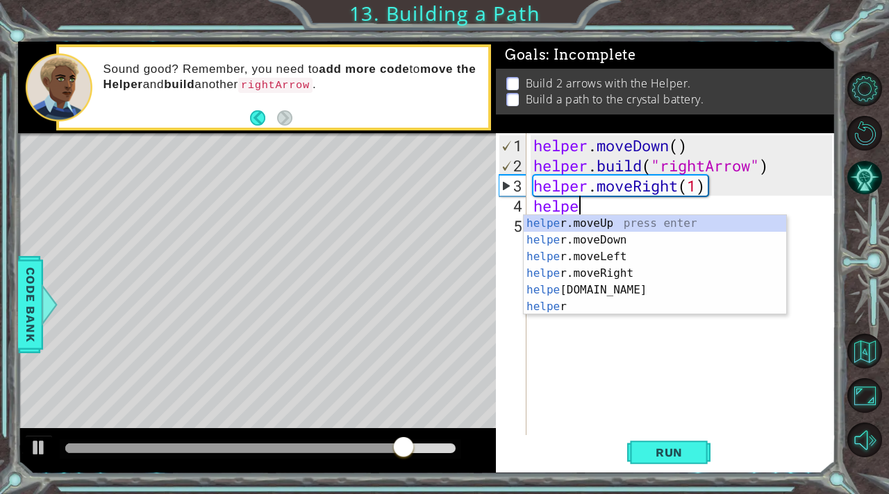
scroll to position [0, 1]
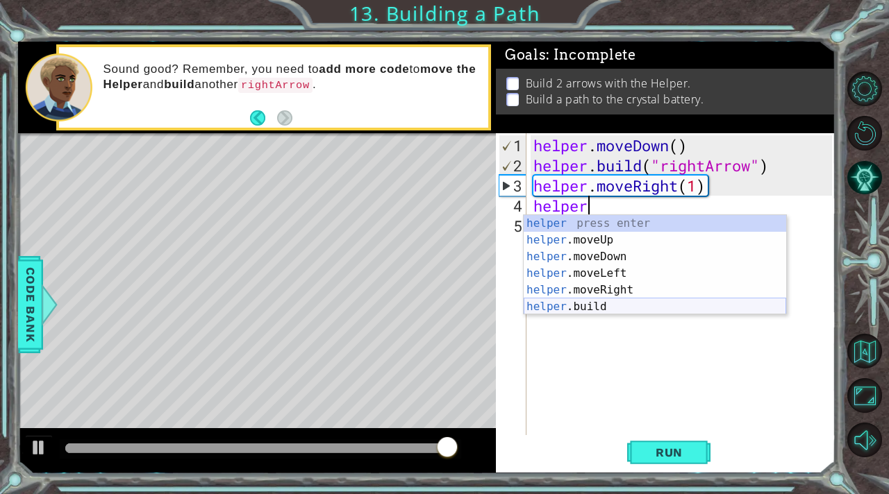
click at [573, 308] on div "helper press enter helper .moveUp press enter helper .moveDown press enter help…" at bounding box center [654, 281] width 262 height 133
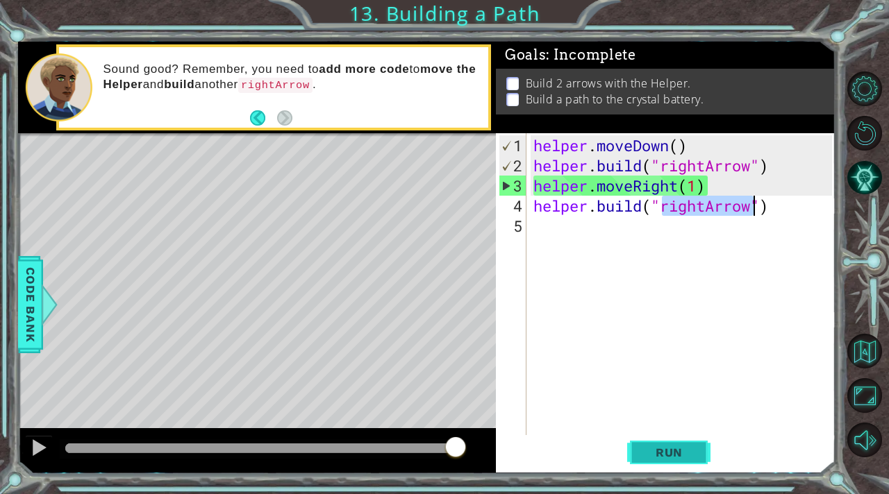
click at [673, 453] on span "Run" at bounding box center [669, 453] width 55 height 14
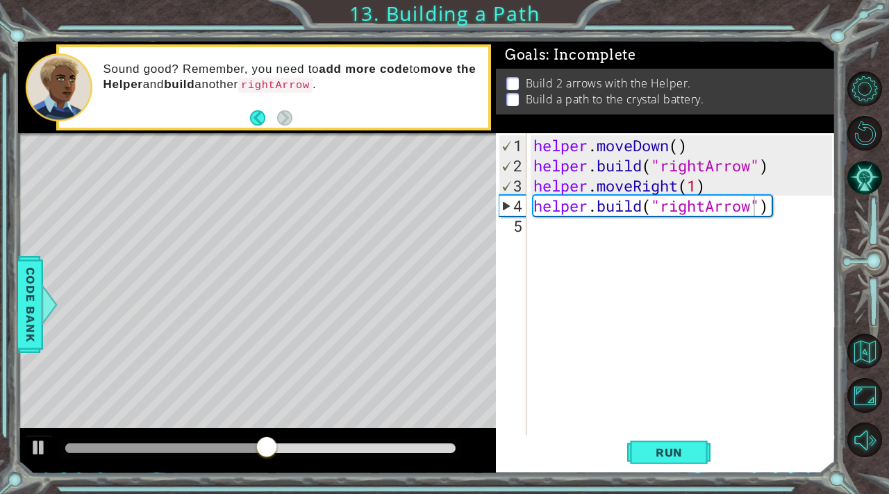
click at [418, 458] on div at bounding box center [260, 448] width 401 height 19
click at [418, 451] on div at bounding box center [260, 449] width 390 height 10
click at [49, 449] on button at bounding box center [39, 449] width 28 height 28
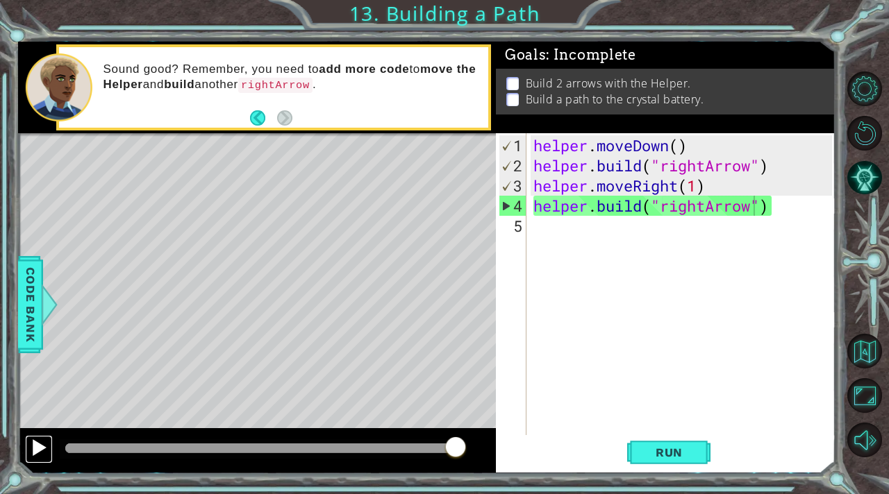
click at [49, 449] on button at bounding box center [39, 449] width 28 height 28
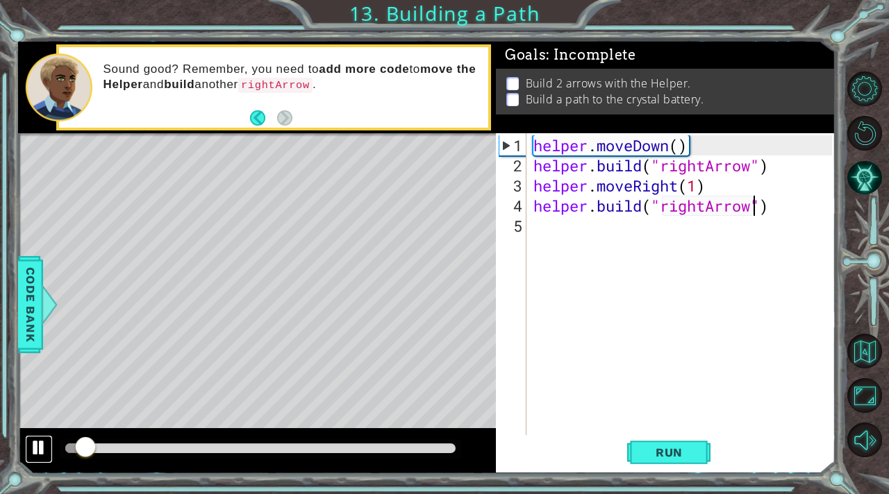
click at [49, 449] on button at bounding box center [39, 449] width 28 height 28
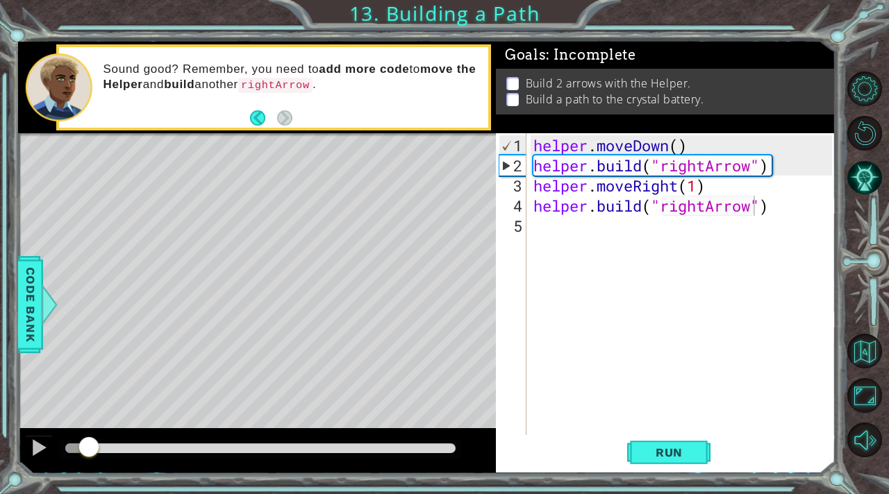
click at [512, 83] on p at bounding box center [512, 83] width 12 height 13
click at [515, 146] on div "1" at bounding box center [512, 145] width 27 height 20
type textarea "[DOMAIN_NAME]("rightArrow")"
click at [515, 146] on div "1" at bounding box center [512, 145] width 27 height 20
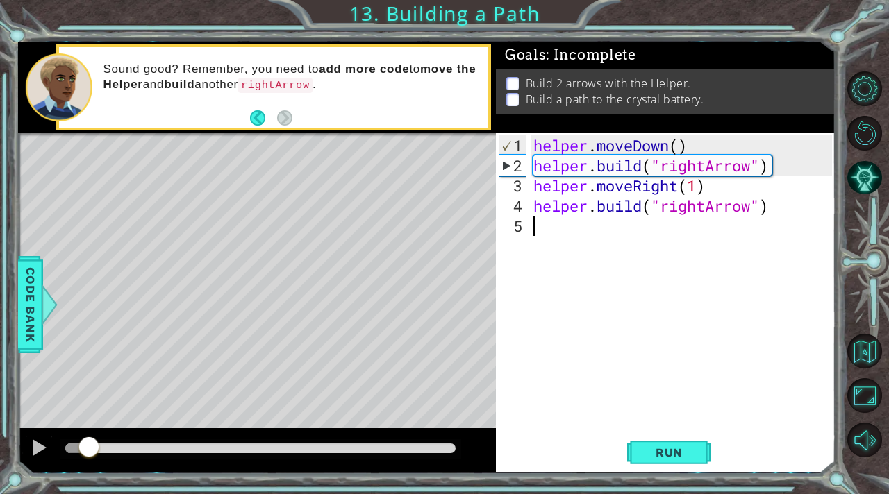
click at [680, 449] on span "Run" at bounding box center [669, 453] width 55 height 14
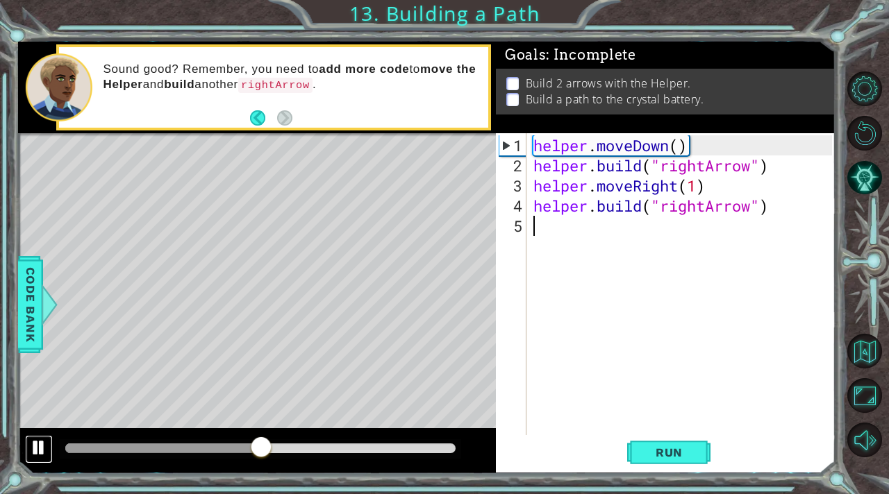
click at [40, 447] on div at bounding box center [39, 448] width 18 height 18
click at [800, 206] on div "helper . moveDown ( ) helper . build ( "rightArrow" ) helper . moveRight ( 1 ) …" at bounding box center [684, 306] width 308 height 342
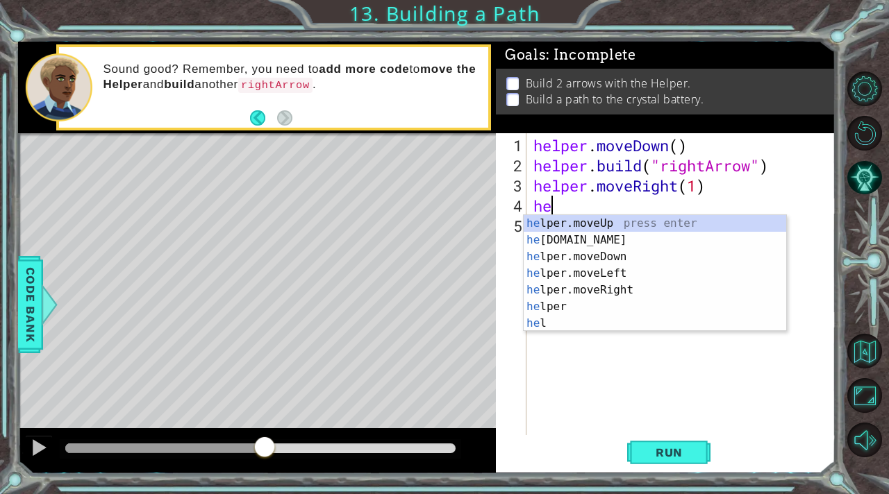
type textarea "h"
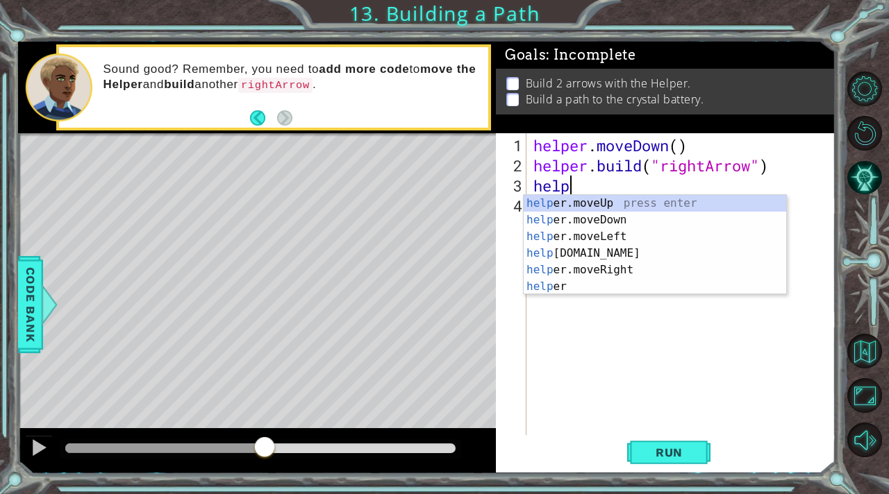
type textarea "h"
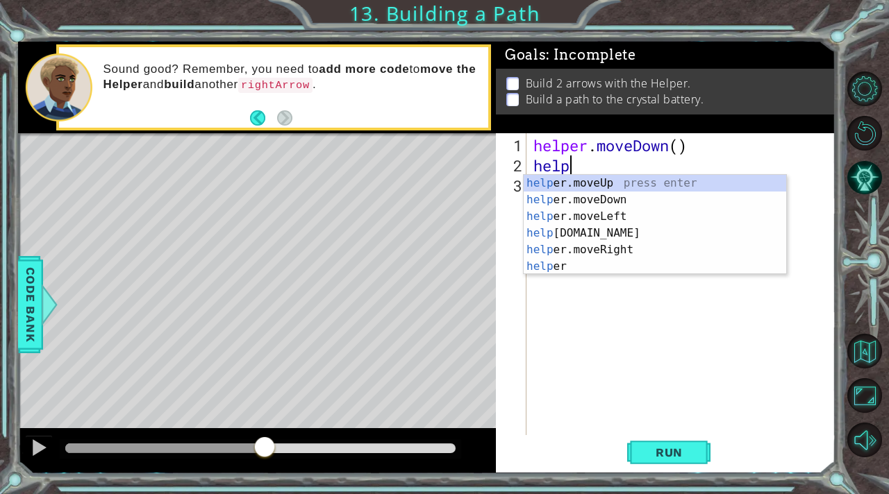
type textarea "h"
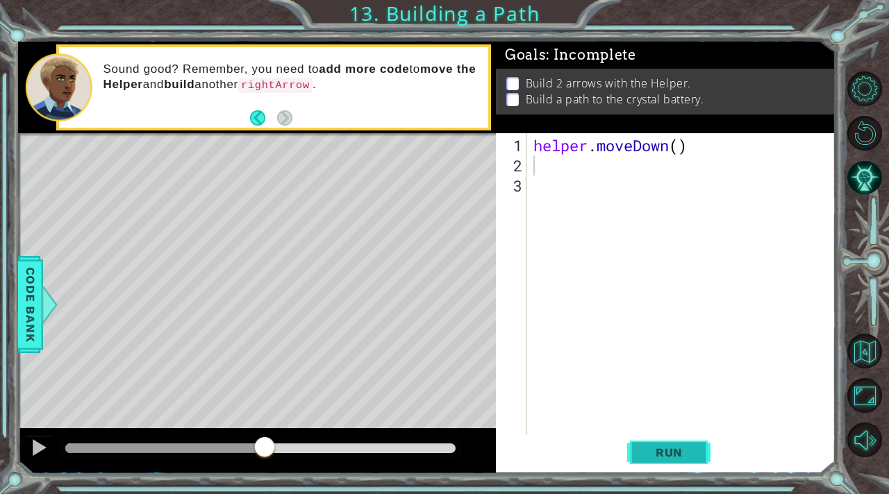
click at [642, 451] on span "Run" at bounding box center [669, 453] width 55 height 14
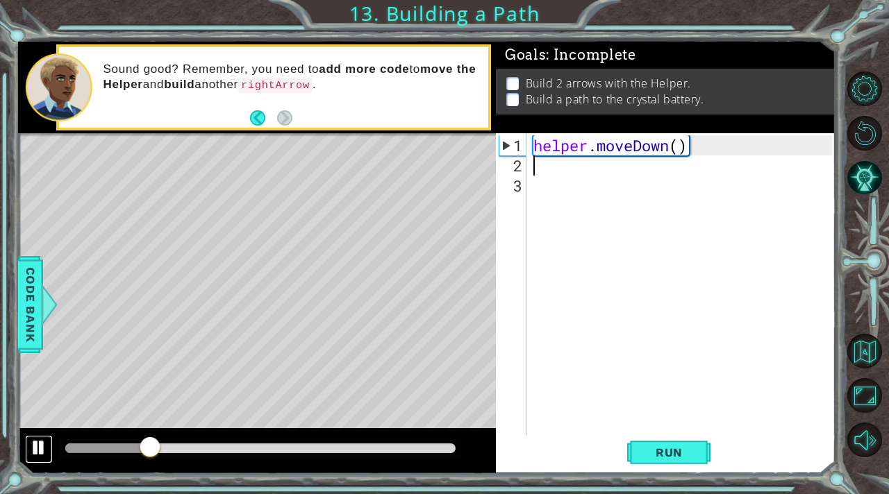
click at [37, 445] on div at bounding box center [39, 448] width 18 height 18
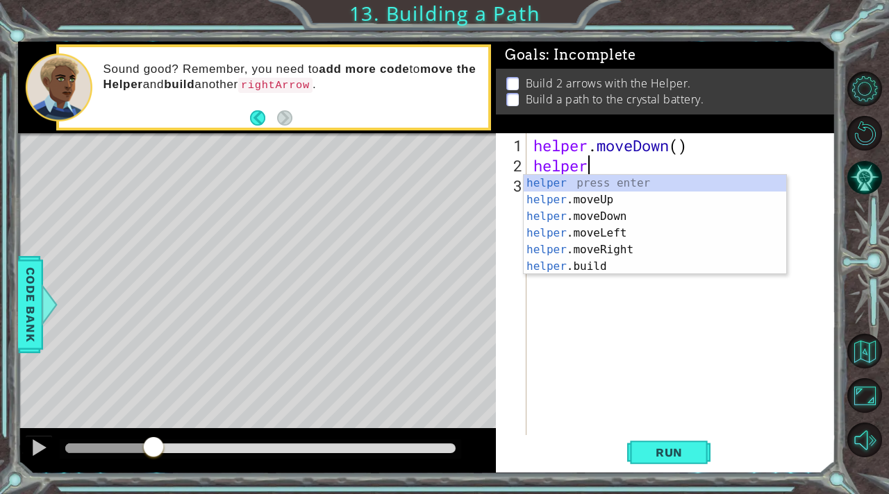
scroll to position [0, 1]
click at [548, 260] on div "helper press enter helper .moveUp press enter helper .moveDown press enter help…" at bounding box center [654, 241] width 262 height 133
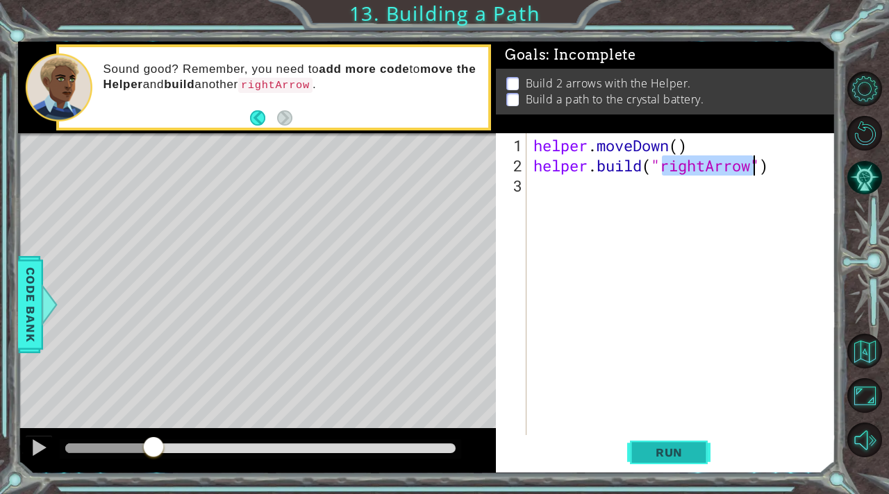
type textarea "[DOMAIN_NAME]("rightArrow")"
click at [669, 457] on span "Run" at bounding box center [669, 453] width 55 height 14
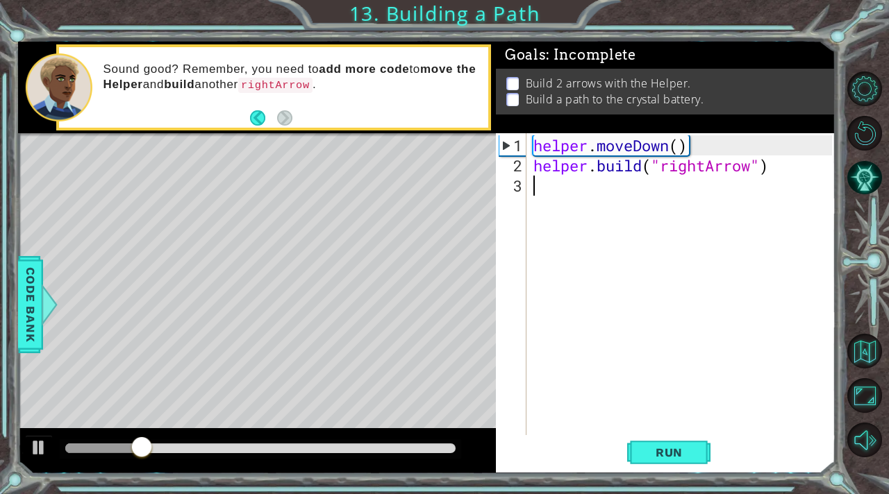
click at [539, 190] on div "helper . moveDown ( ) helper . build ( "rightArrow" )" at bounding box center [684, 306] width 308 height 342
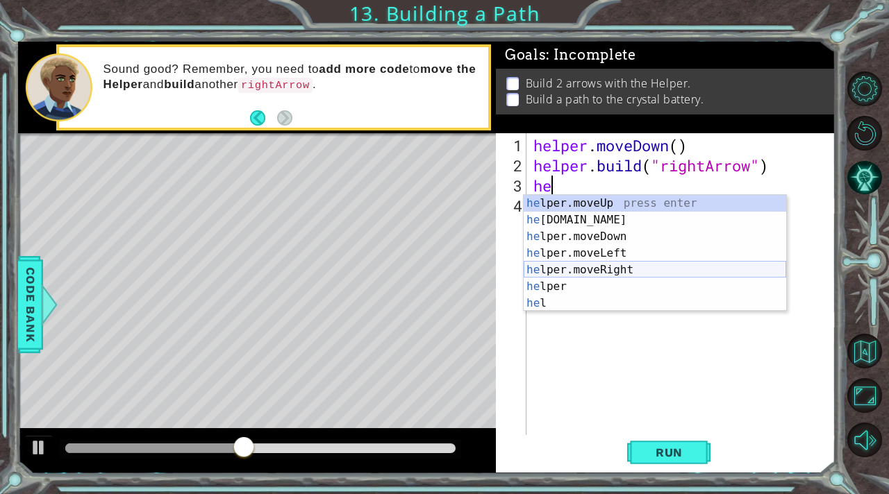
click at [561, 267] on div "he lper.moveUp press enter he [DOMAIN_NAME] press enter he lper.moveDown press …" at bounding box center [654, 270] width 262 height 150
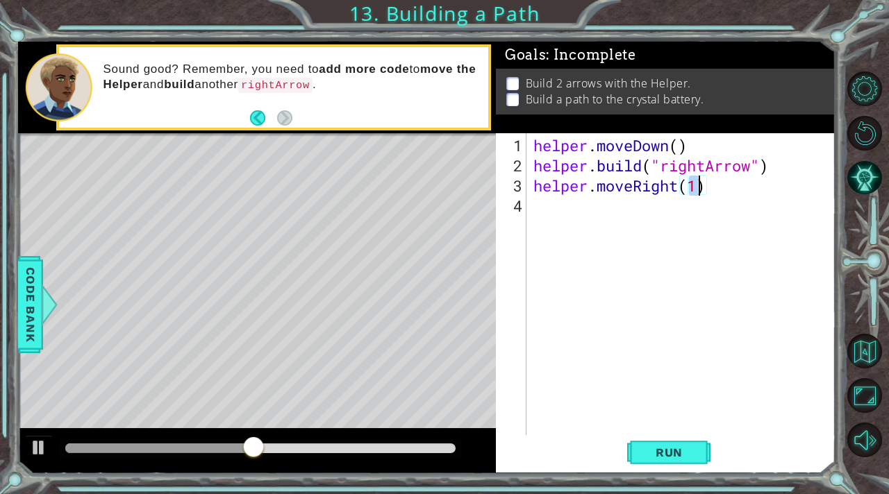
click at [550, 215] on div "helper . moveDown ( ) helper . build ( "rightArrow" ) helper . moveRight ( 1 )" at bounding box center [684, 306] width 308 height 342
type textarea "helper.moveRight(1)"
click at [552, 210] on div "helper . moveDown ( ) helper . build ( "rightArrow" ) helper . moveRight ( 1 )" at bounding box center [684, 306] width 308 height 342
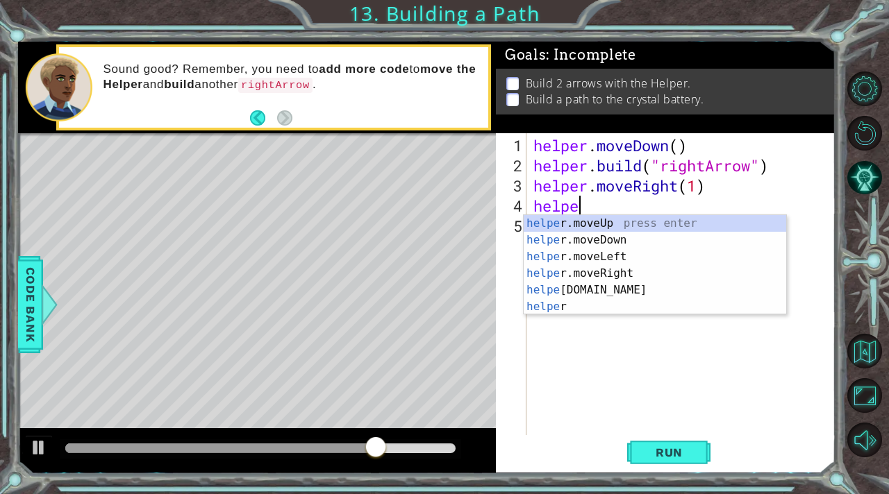
scroll to position [0, 1]
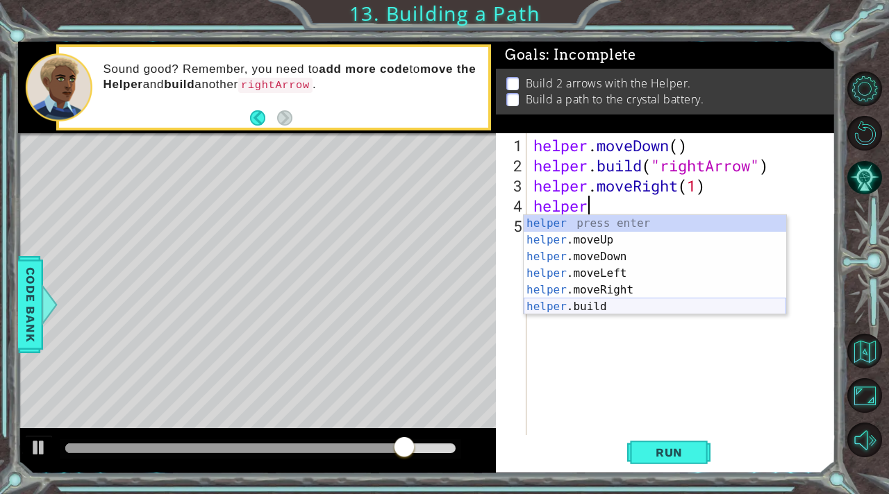
click at [599, 308] on div "helper press enter helper .moveUp press enter helper .moveDown press enter help…" at bounding box center [654, 281] width 262 height 133
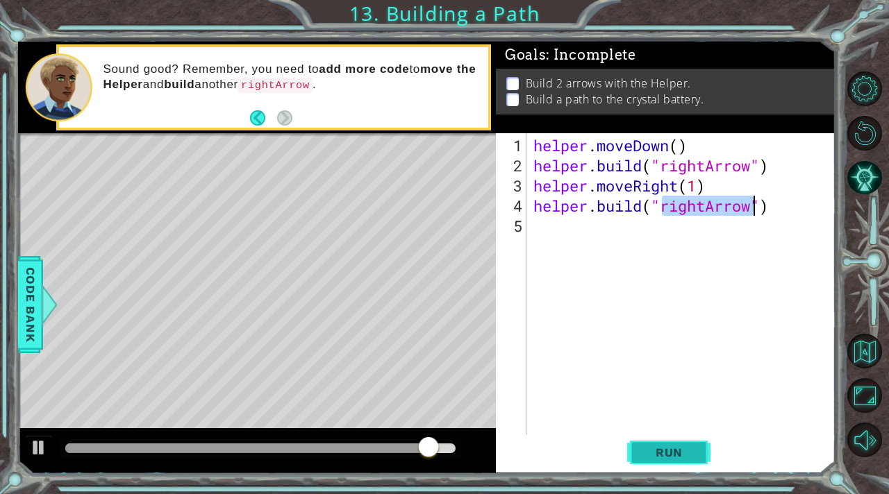
type textarea "[DOMAIN_NAME]("rightArrow")"
click at [669, 454] on span "Run" at bounding box center [669, 453] width 55 height 14
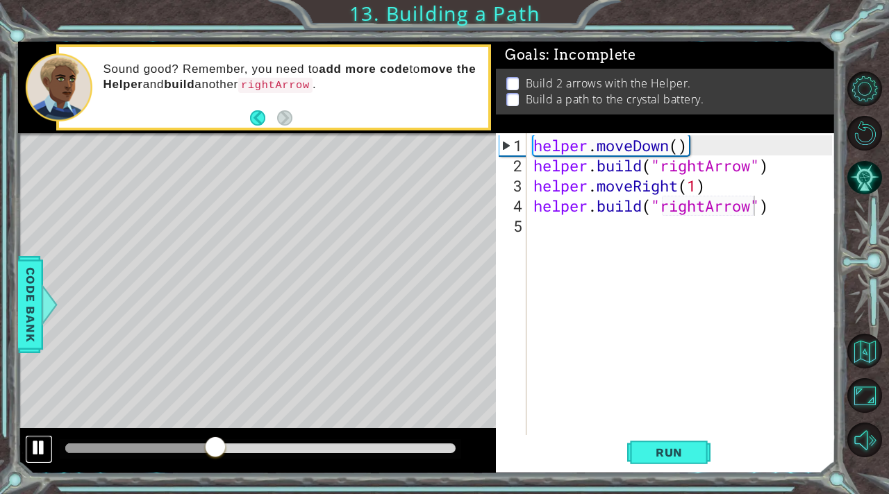
click at [28, 441] on button at bounding box center [39, 449] width 28 height 28
